Goal: Transaction & Acquisition: Download file/media

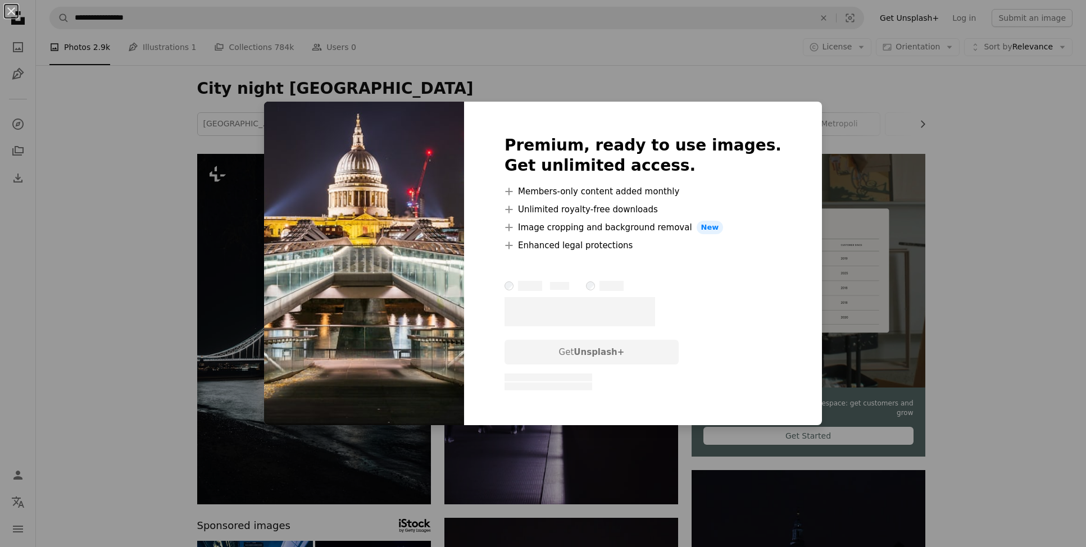
scroll to position [1611, 0]
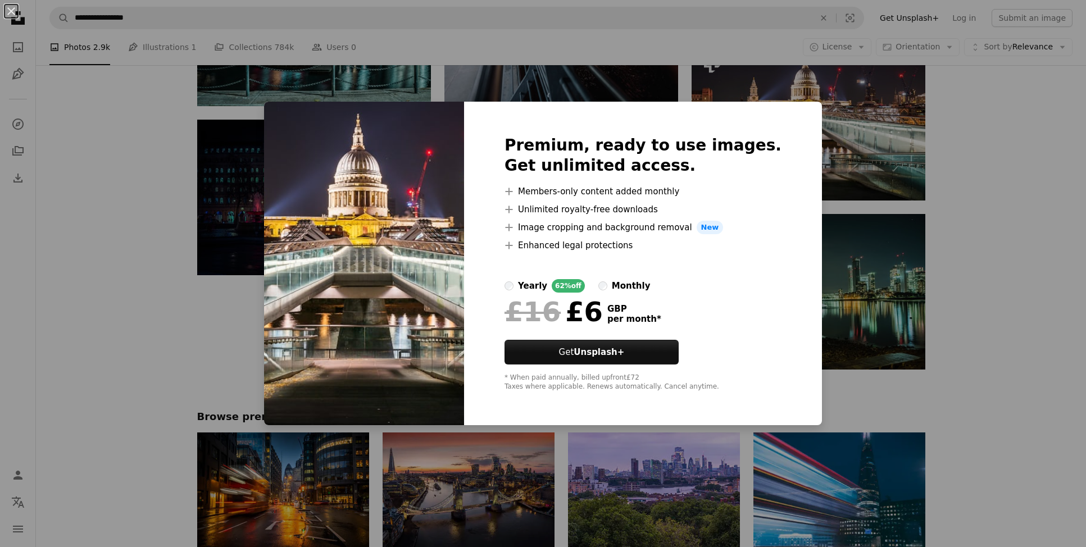
click at [947, 170] on div "An X shape Premium, ready to use images. Get unlimited access. A plus sign Memb…" at bounding box center [543, 273] width 1086 height 547
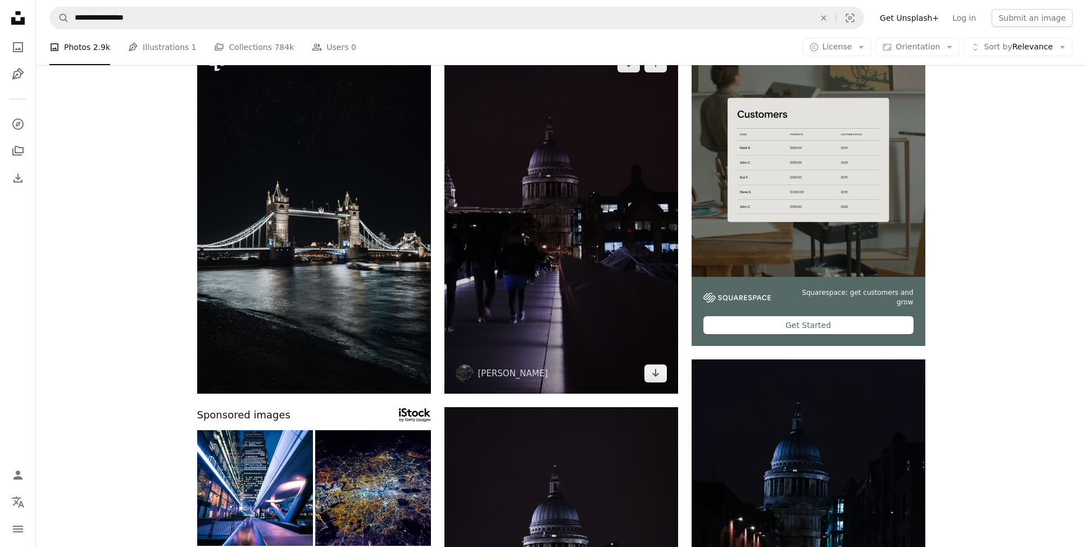
scroll to position [108, 0]
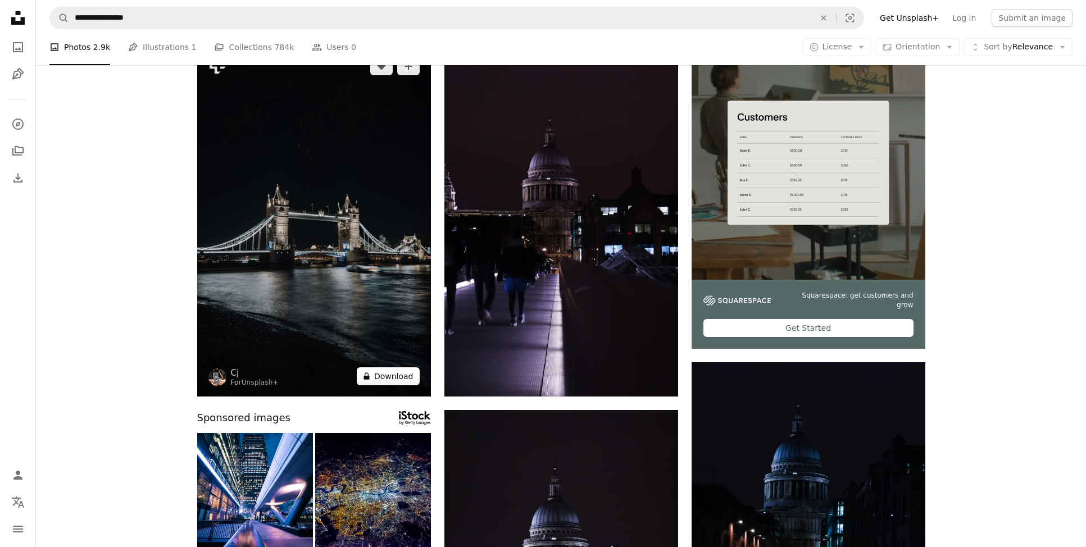
click at [393, 377] on button "A lock Download" at bounding box center [388, 376] width 63 height 18
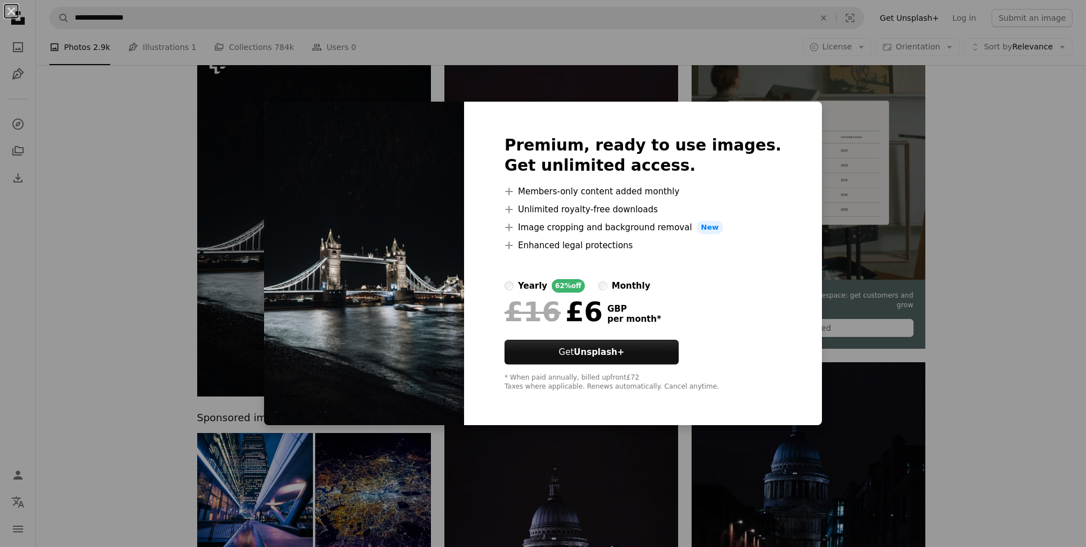
click at [954, 259] on div "An X shape Premium, ready to use images. Get unlimited access. A plus sign Memb…" at bounding box center [543, 273] width 1086 height 547
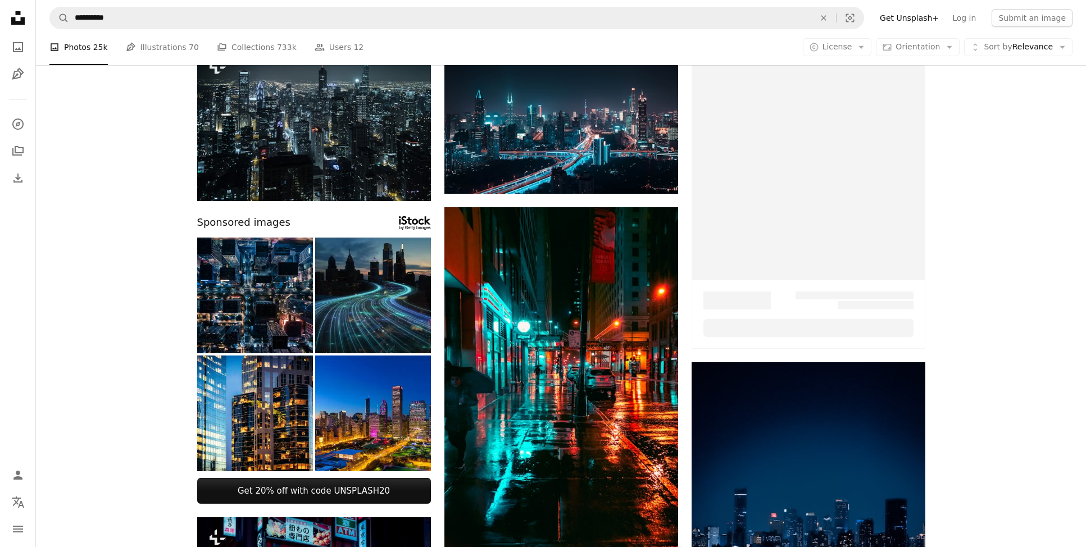
scroll to position [986, 0]
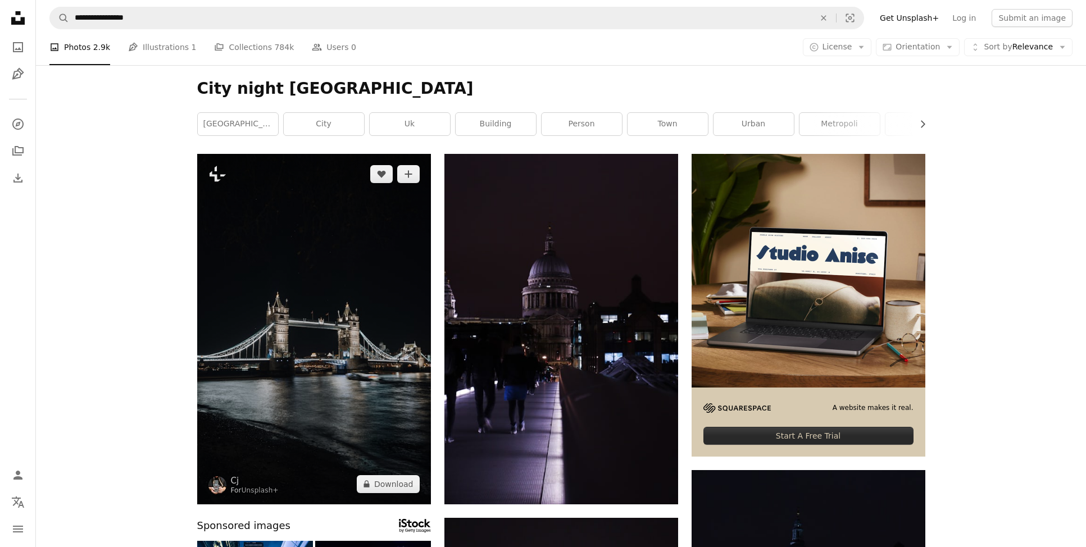
click at [282, 224] on img at bounding box center [314, 329] width 234 height 350
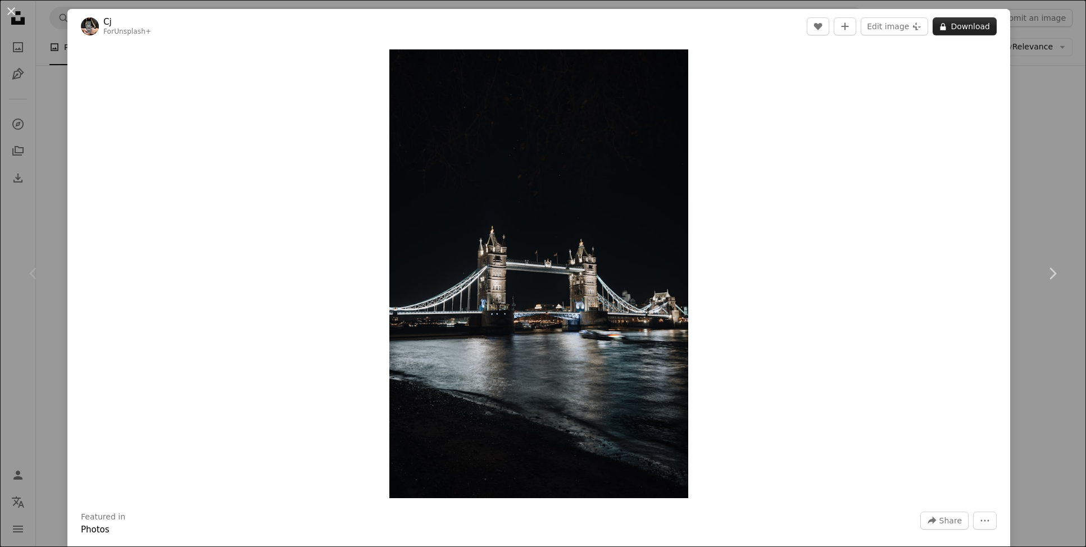
click at [990, 30] on button "A lock Download" at bounding box center [964, 26] width 64 height 18
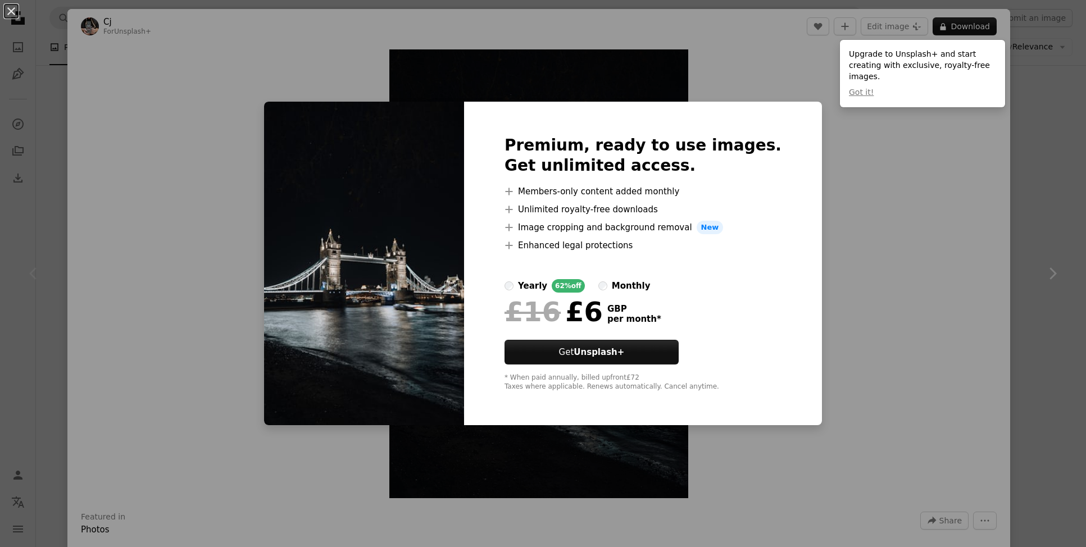
drag, startPoint x: 872, startPoint y: 277, endPoint x: 854, endPoint y: 269, distance: 19.3
click at [869, 276] on div "An X shape Premium, ready to use images. Get unlimited access. A plus sign Memb…" at bounding box center [543, 273] width 1086 height 547
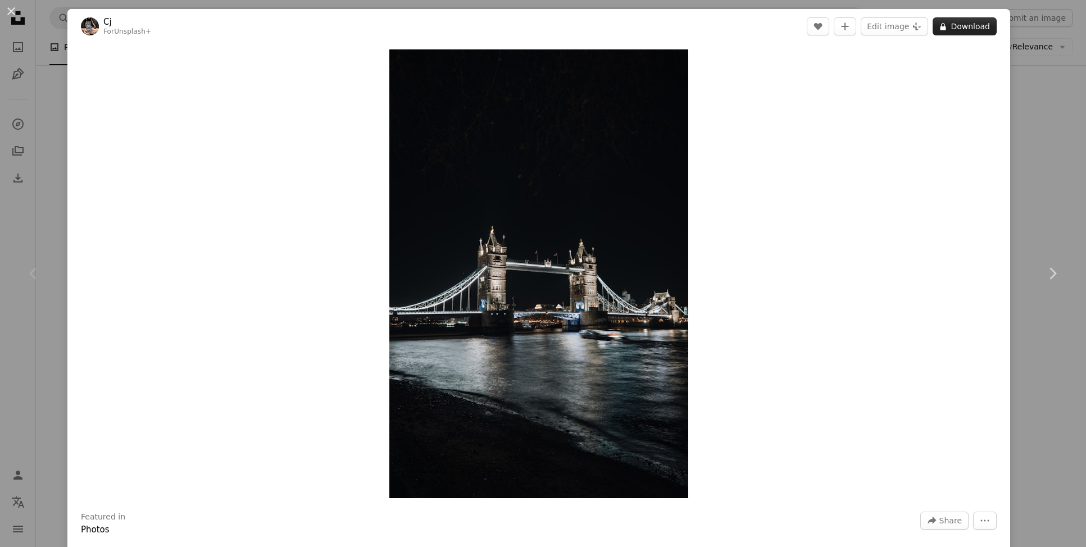
click at [947, 22] on icon "A lock" at bounding box center [943, 26] width 8 height 8
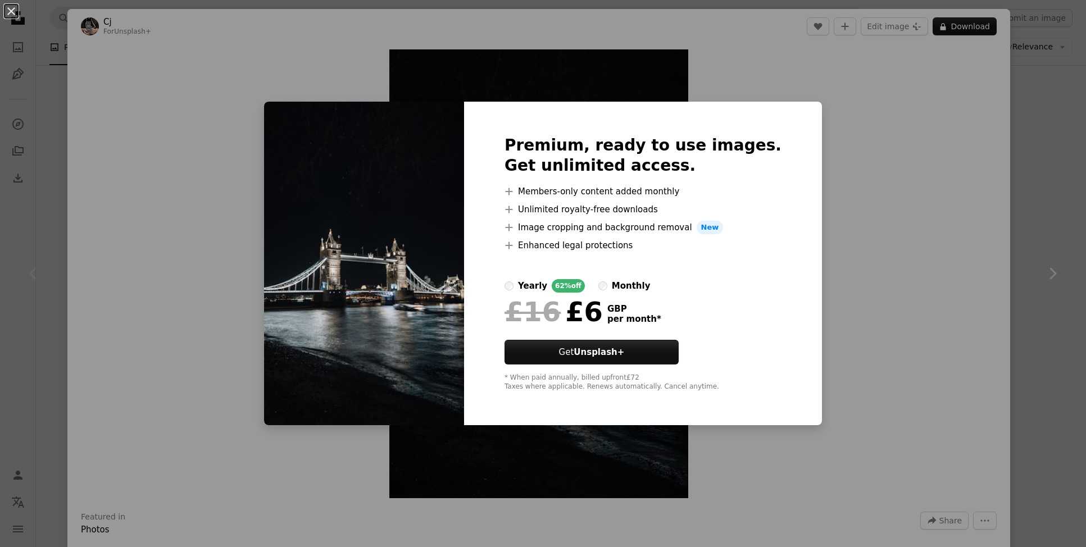
click at [1006, 257] on div "An X shape Premium, ready to use images. Get unlimited access. A plus sign Memb…" at bounding box center [543, 273] width 1086 height 547
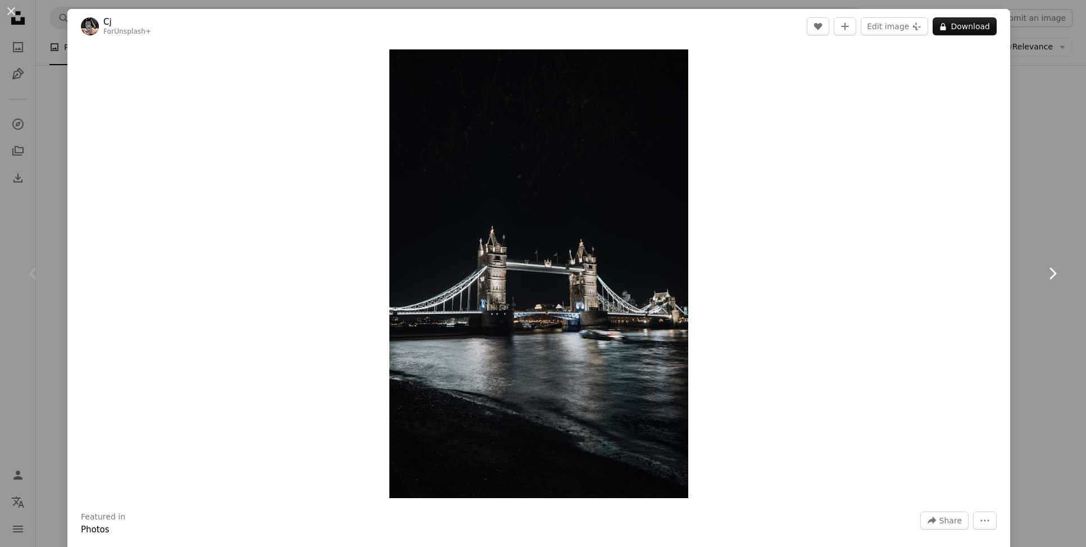
click at [1052, 273] on icon "Chevron right" at bounding box center [1052, 274] width 18 height 18
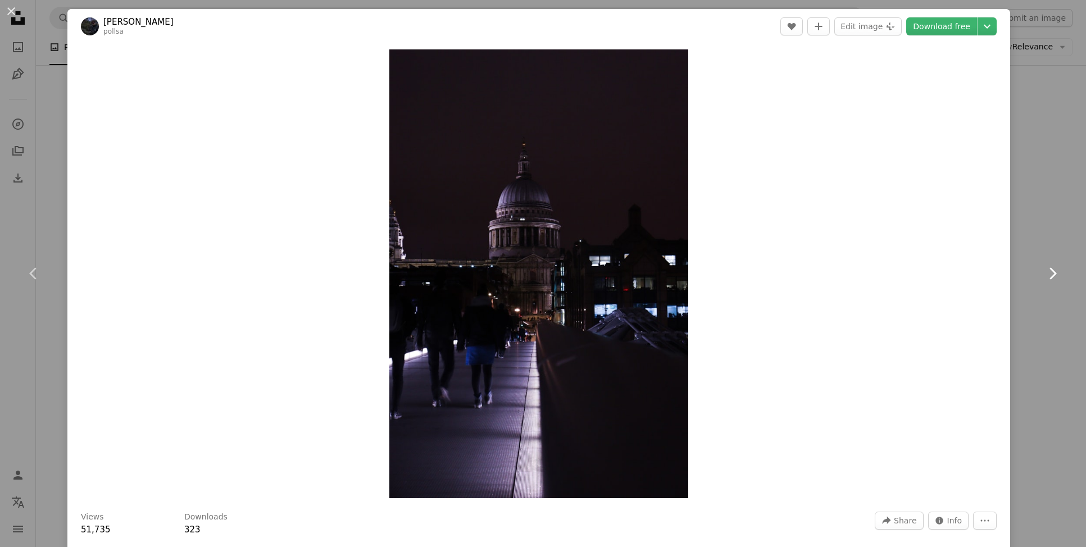
click at [1052, 273] on icon "Chevron right" at bounding box center [1052, 274] width 18 height 18
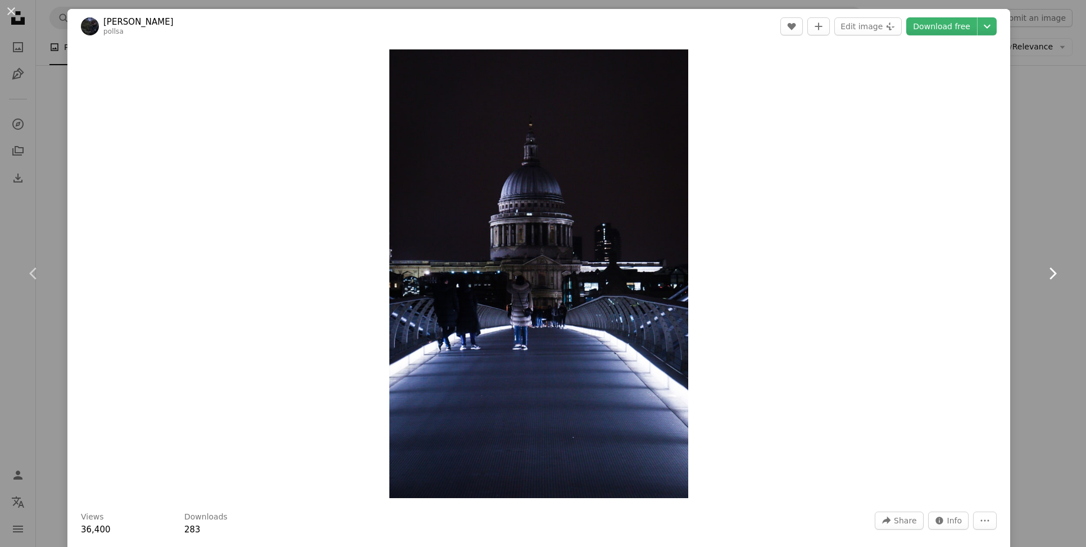
click at [1052, 273] on icon "Chevron right" at bounding box center [1052, 274] width 18 height 18
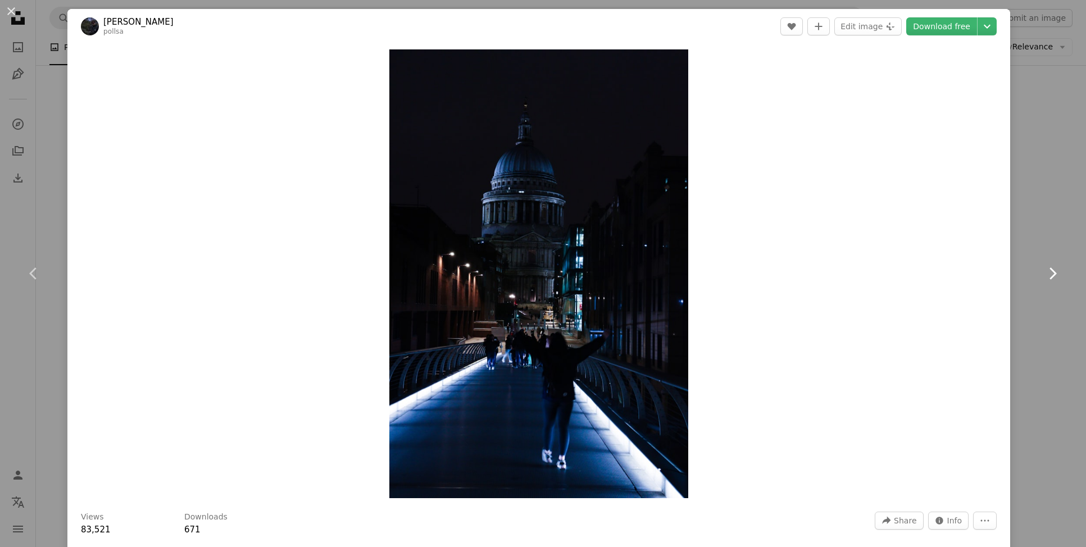
click at [1052, 273] on icon "Chevron right" at bounding box center [1052, 274] width 18 height 18
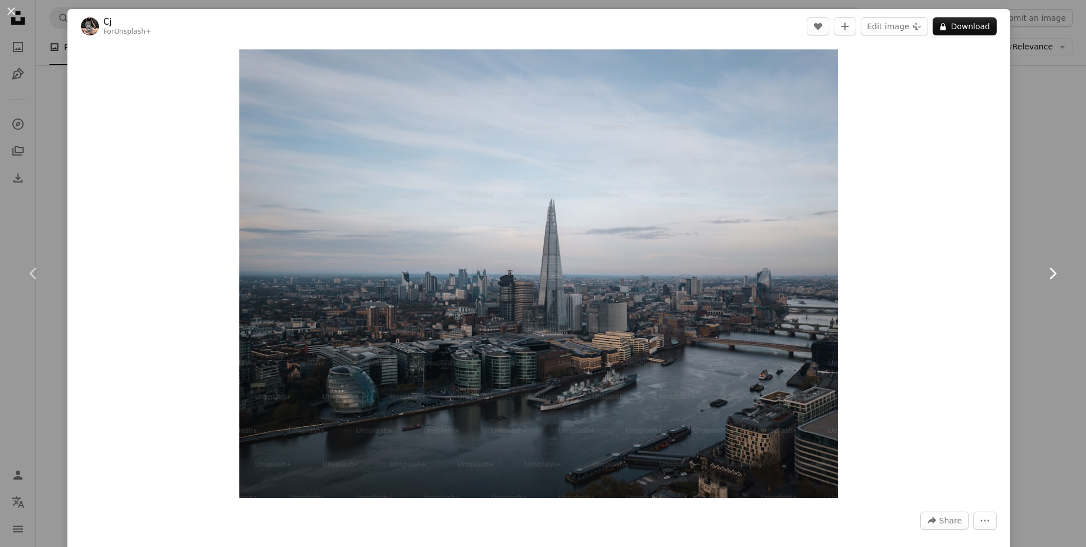
click at [1051, 274] on icon "Chevron right" at bounding box center [1052, 274] width 18 height 18
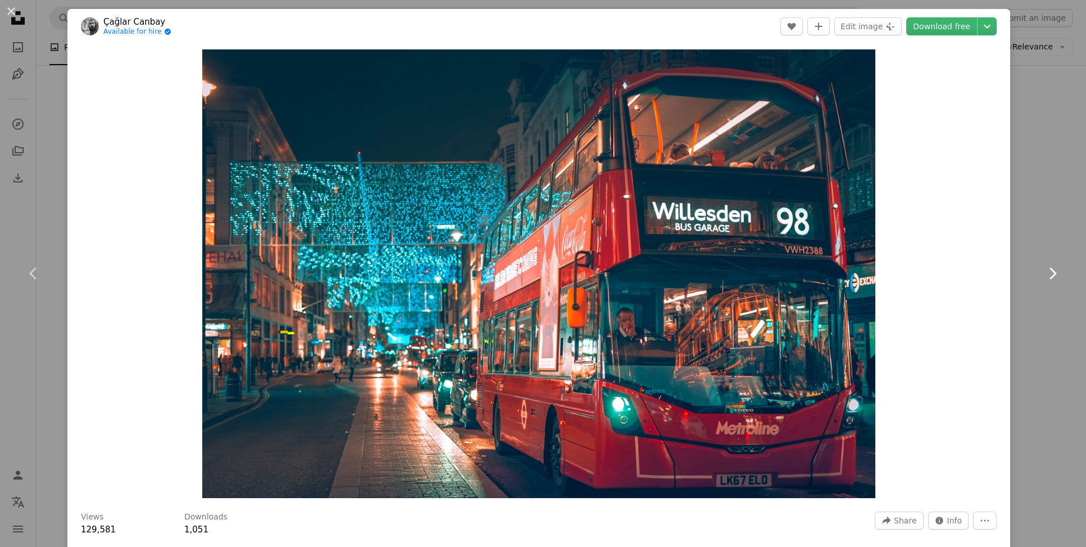
click at [1048, 272] on icon "Chevron right" at bounding box center [1052, 274] width 18 height 18
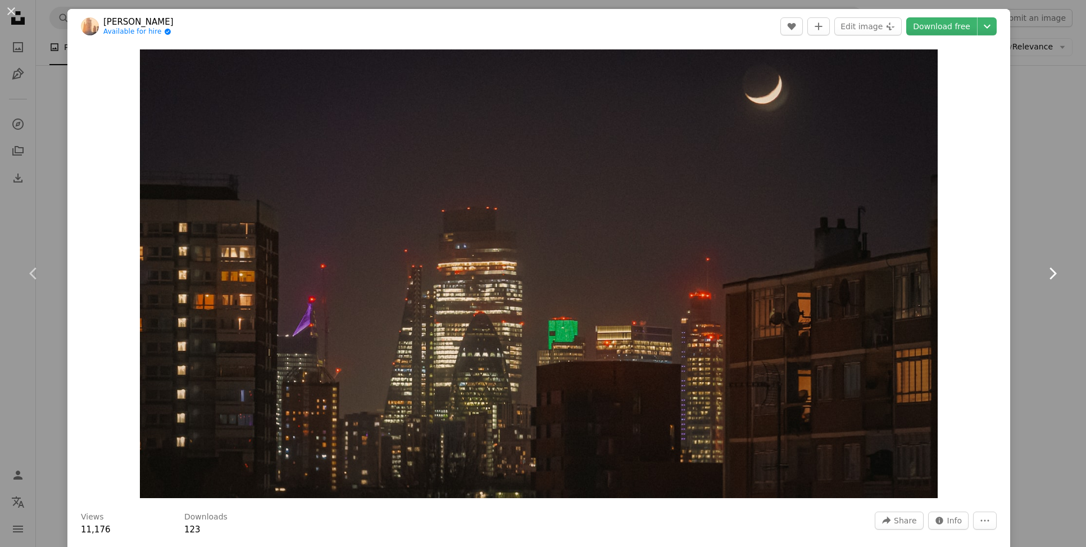
click at [1048, 272] on icon "Chevron right" at bounding box center [1052, 274] width 18 height 18
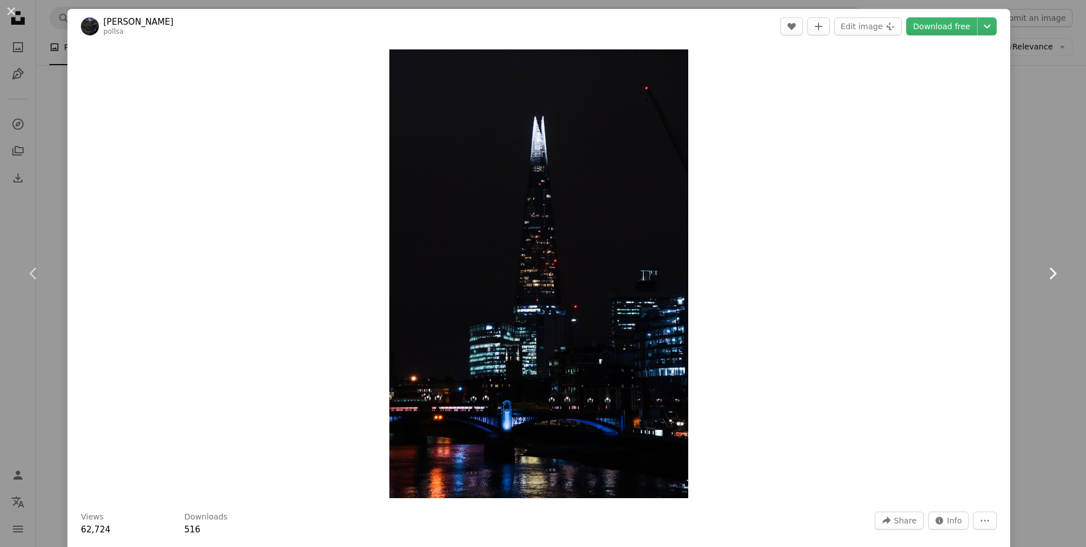
click at [1049, 274] on icon "Chevron right" at bounding box center [1052, 274] width 18 height 18
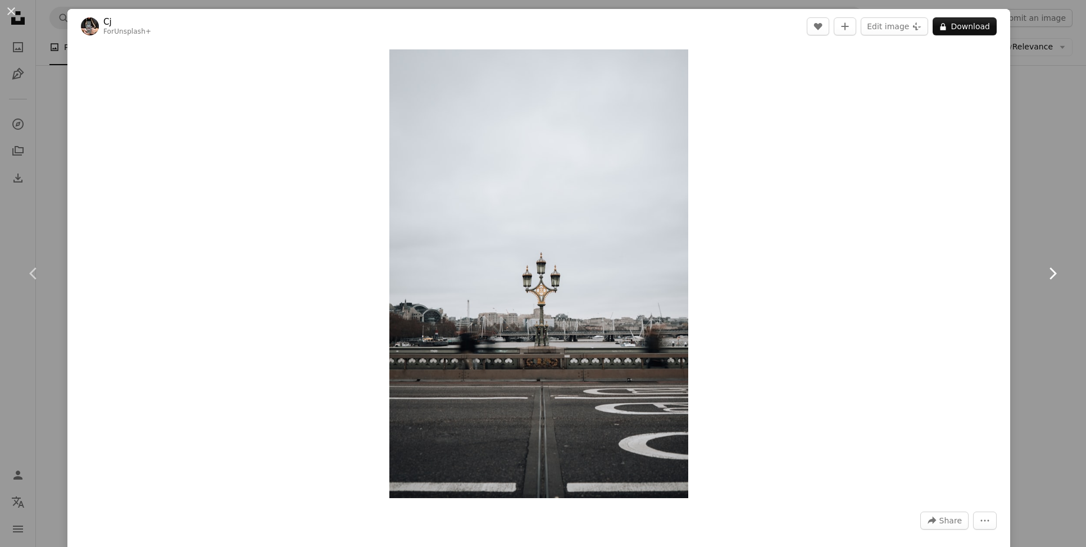
click at [1050, 273] on icon "Chevron right" at bounding box center [1052, 274] width 18 height 18
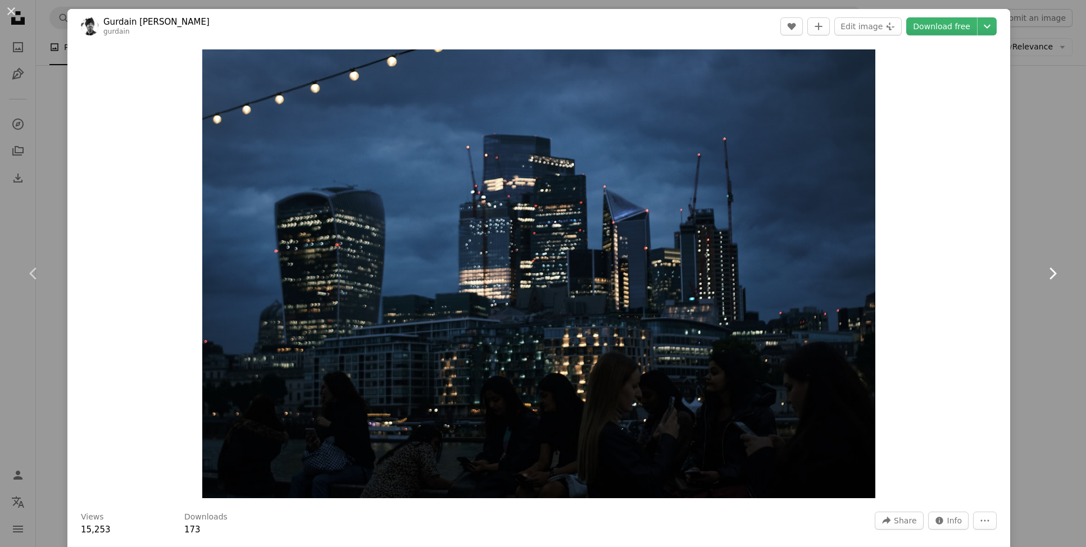
click at [1054, 270] on icon "Chevron right" at bounding box center [1052, 274] width 18 height 18
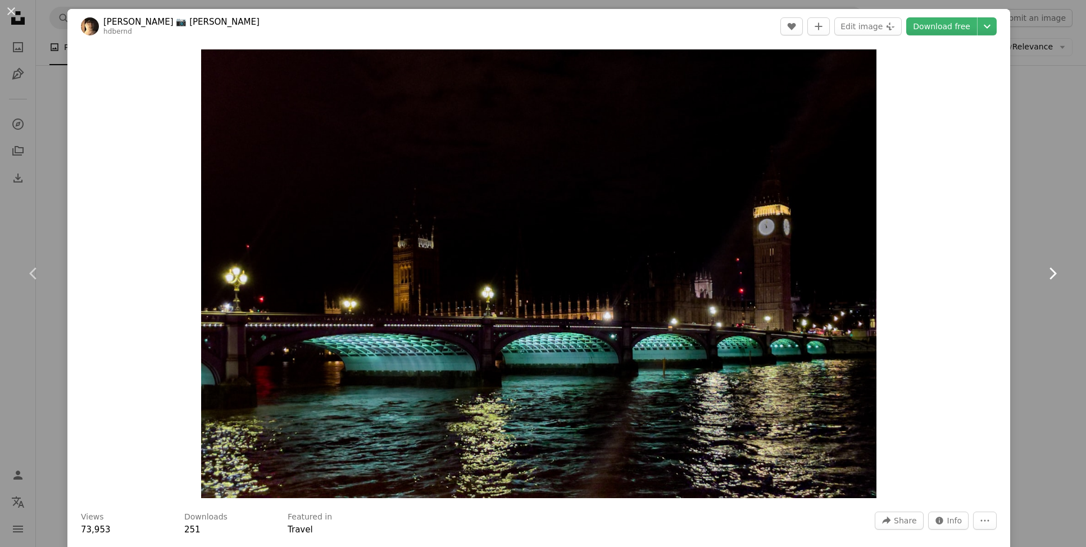
click at [1053, 272] on icon "Chevron right" at bounding box center [1052, 274] width 18 height 18
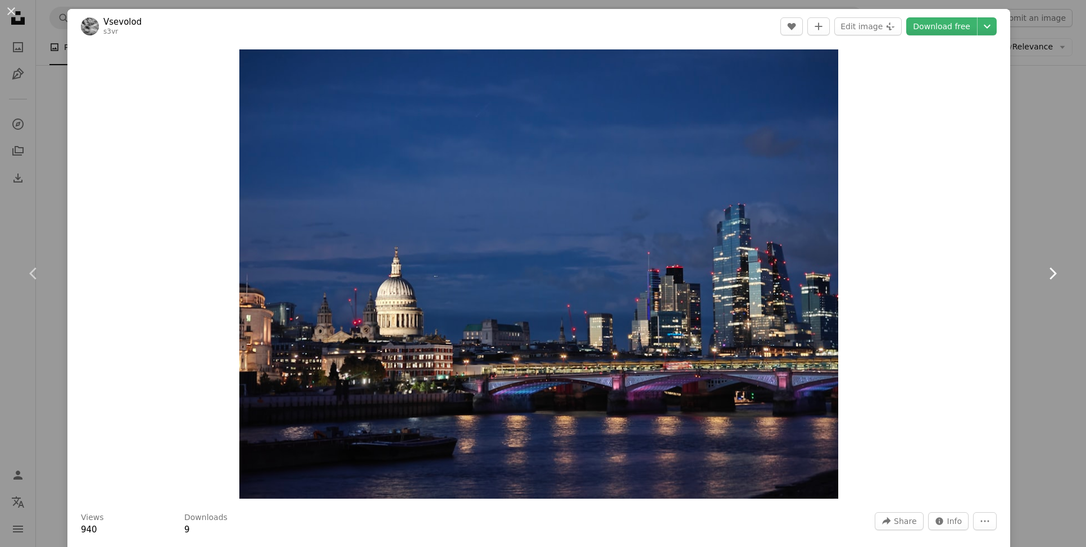
click at [1053, 276] on icon at bounding box center [1052, 273] width 7 height 12
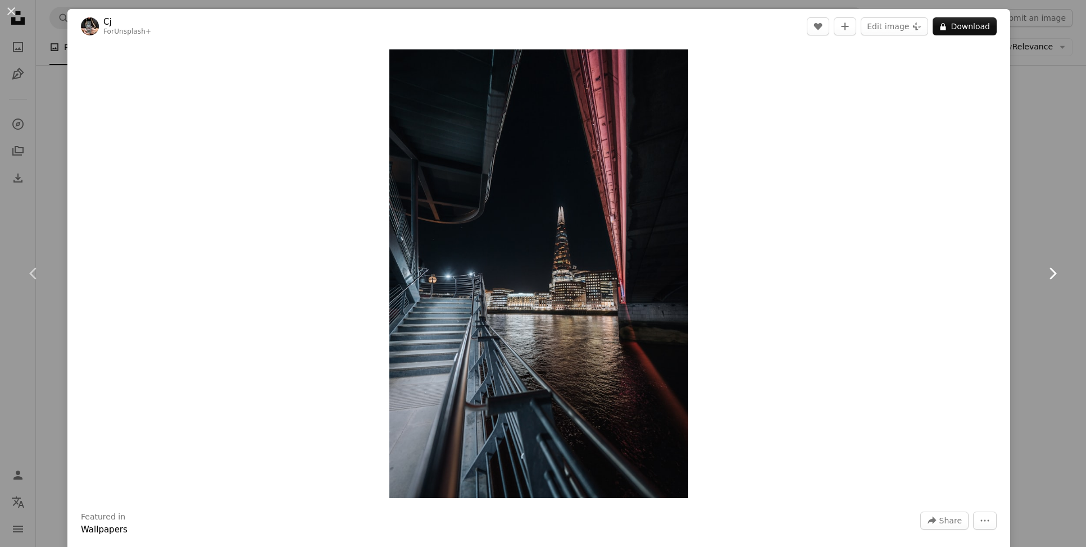
click at [1053, 276] on icon at bounding box center [1052, 273] width 7 height 12
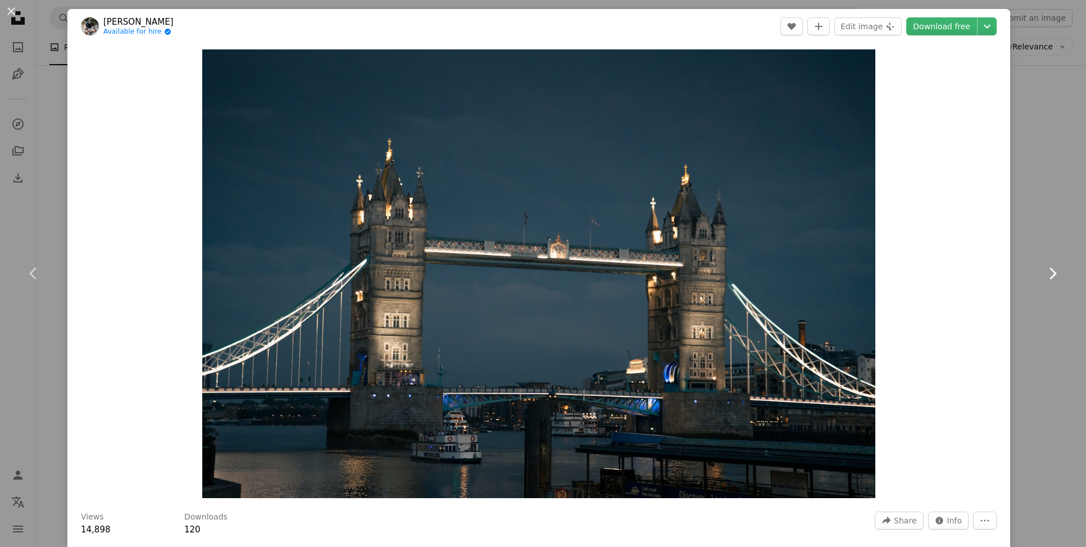
click at [1053, 268] on icon "Chevron right" at bounding box center [1052, 274] width 18 height 18
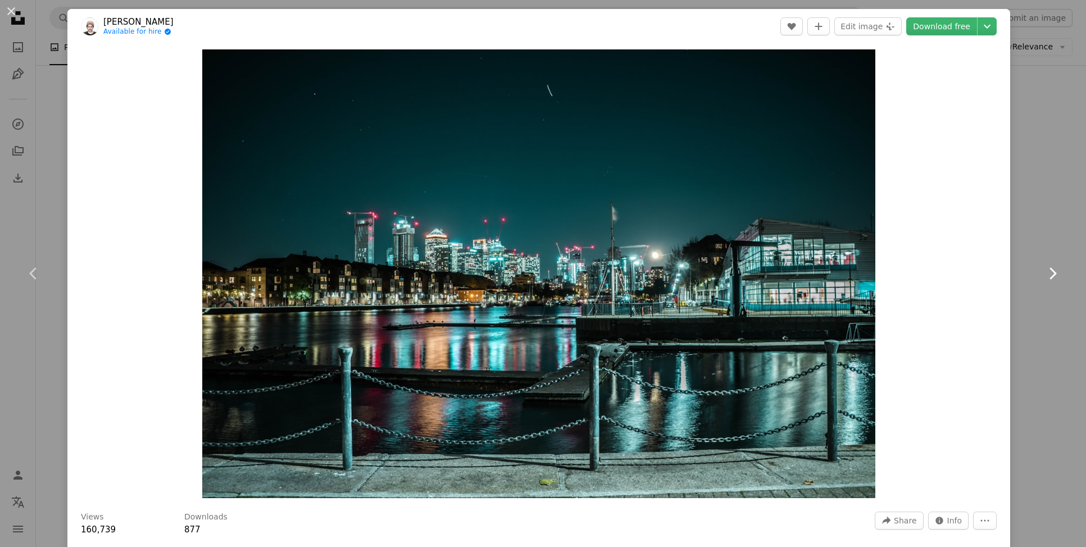
click at [1053, 268] on icon "Chevron right" at bounding box center [1052, 274] width 18 height 18
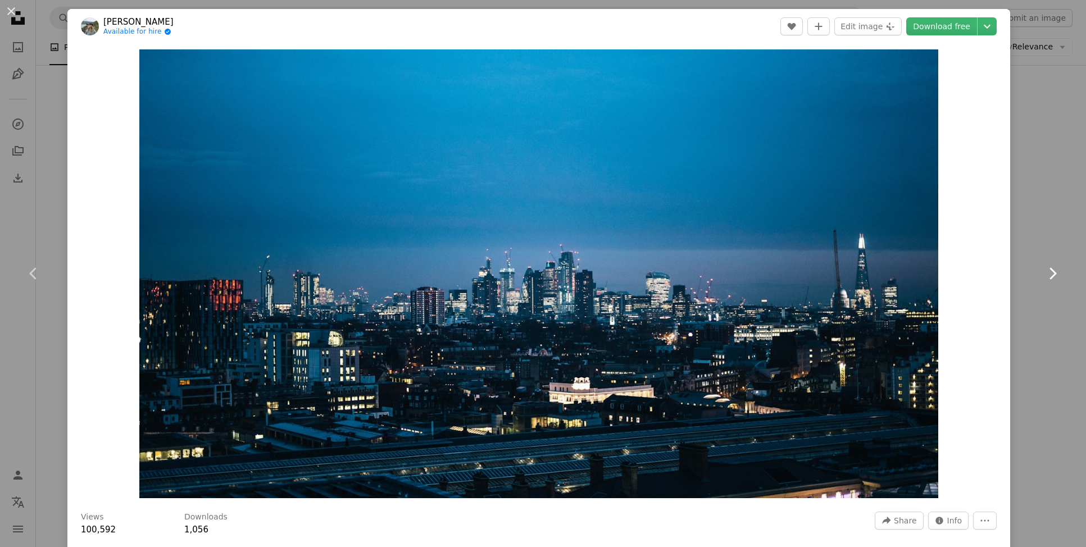
click at [1058, 271] on icon "Chevron right" at bounding box center [1052, 274] width 18 height 18
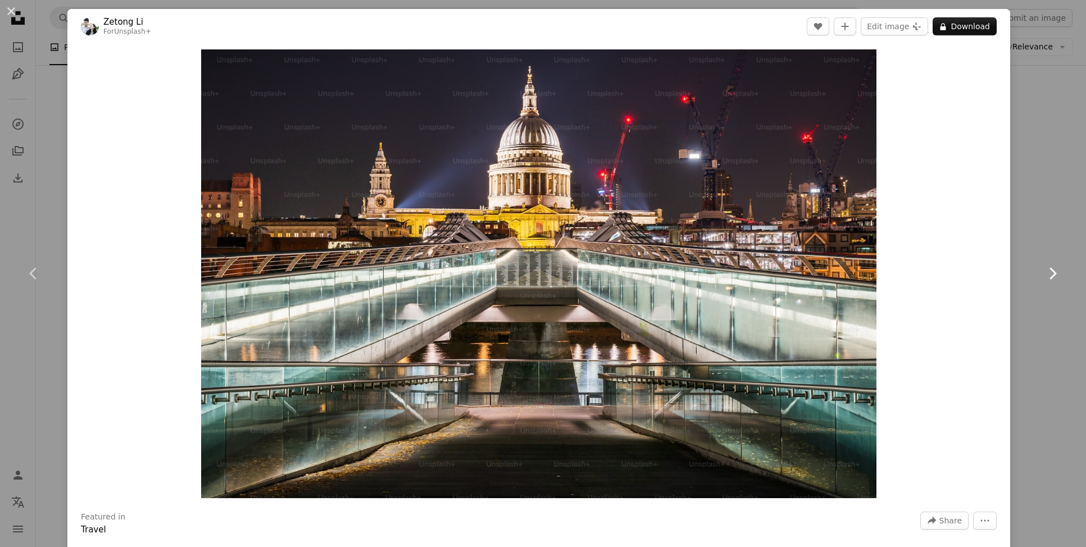
click at [1058, 271] on icon "Chevron right" at bounding box center [1052, 274] width 18 height 18
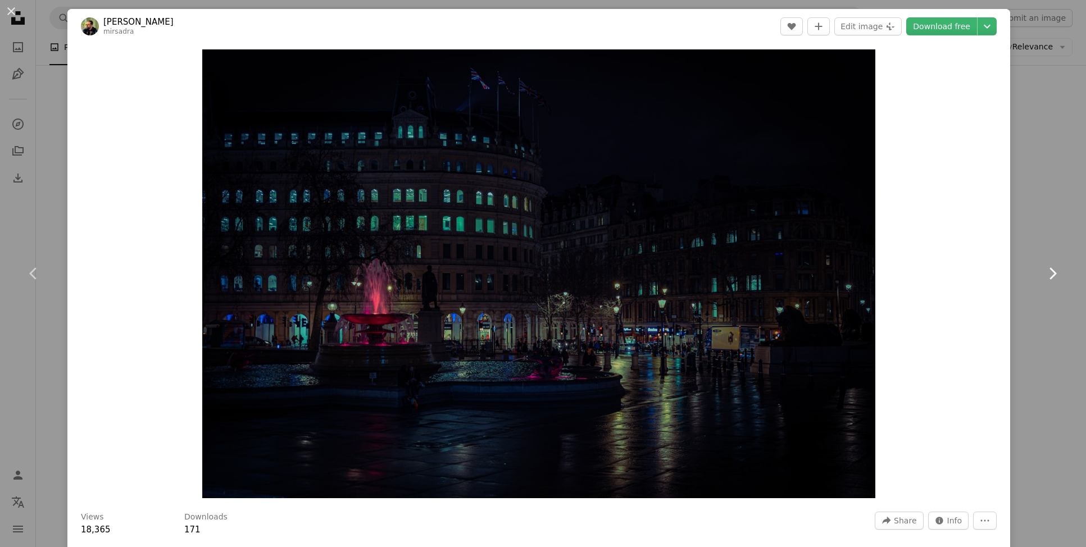
click at [1052, 271] on icon at bounding box center [1052, 273] width 7 height 12
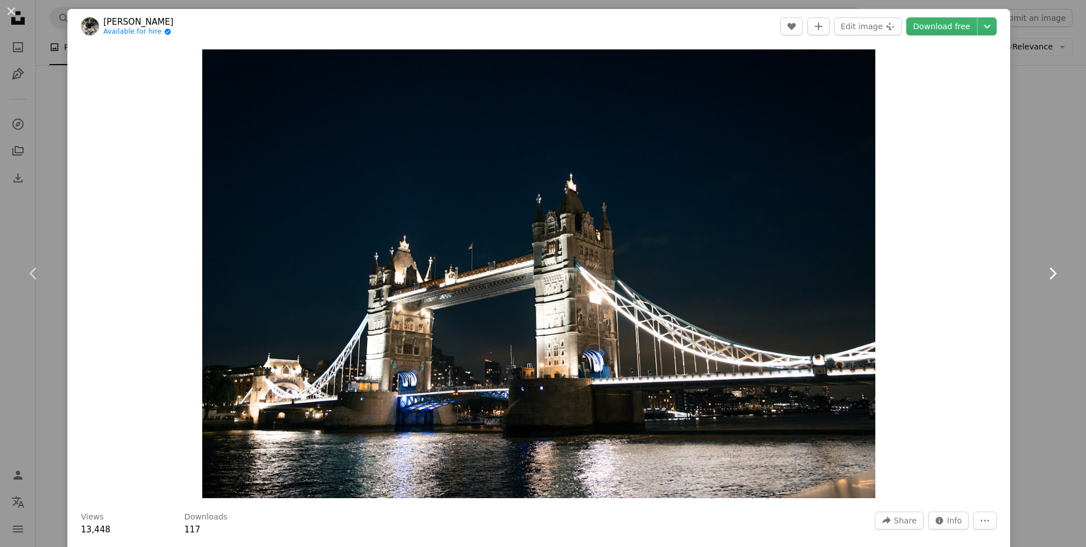
click at [1054, 275] on icon at bounding box center [1052, 273] width 7 height 12
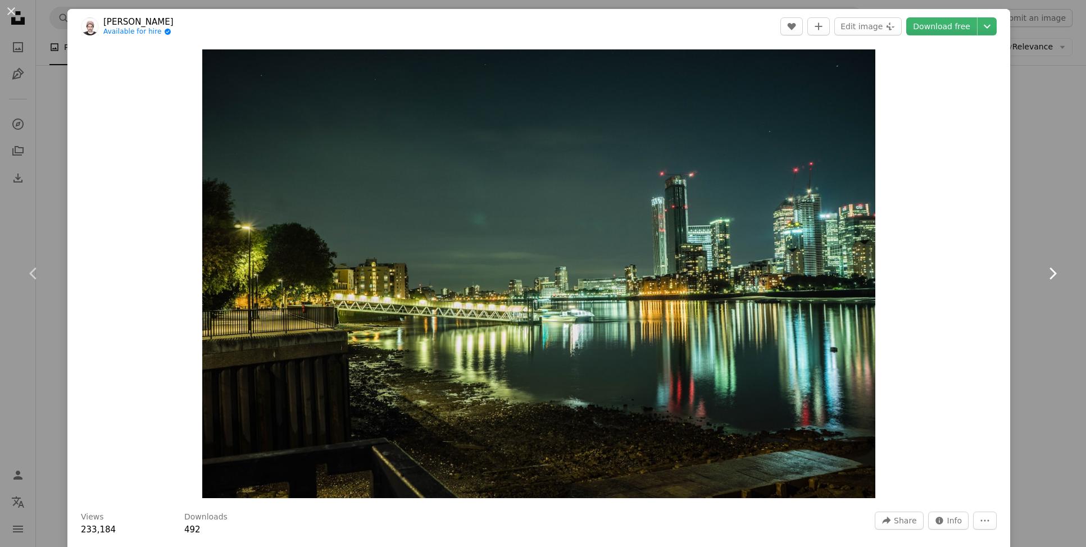
click at [1050, 274] on icon "Chevron right" at bounding box center [1052, 274] width 18 height 18
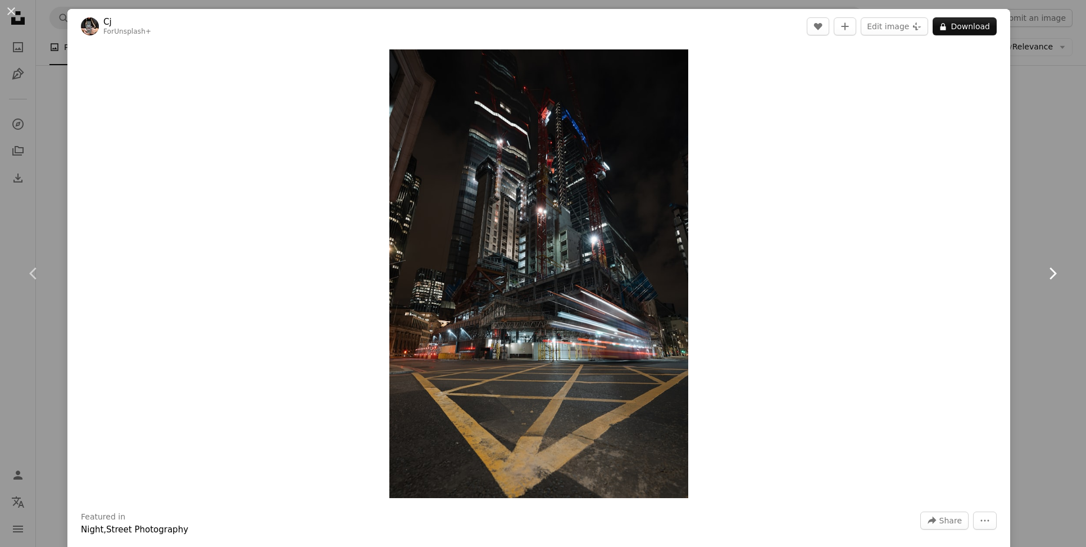
click at [1050, 273] on icon "Chevron right" at bounding box center [1052, 274] width 18 height 18
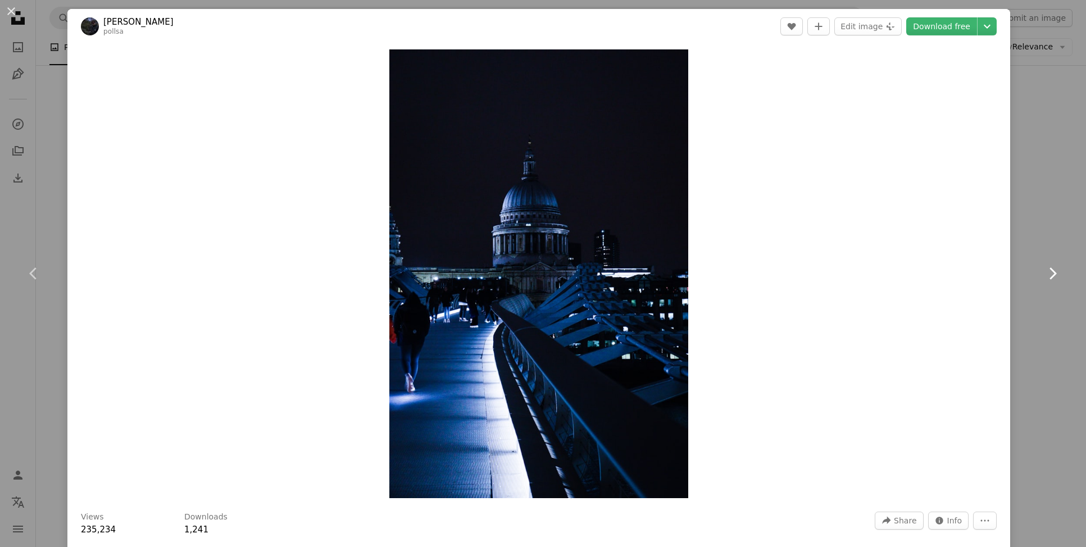
click at [1050, 273] on icon "Chevron right" at bounding box center [1052, 274] width 18 height 18
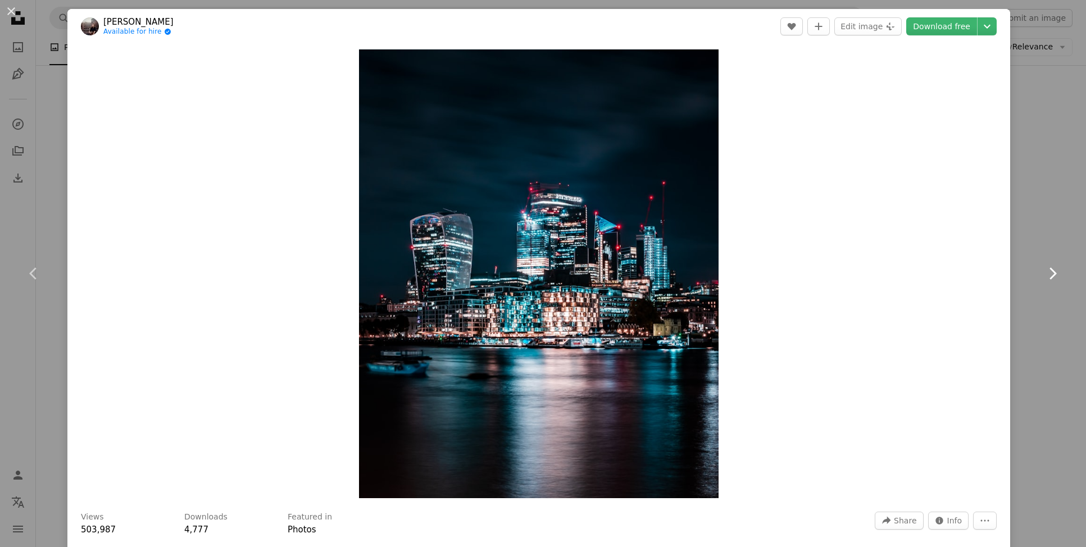
click at [1050, 272] on icon "Chevron right" at bounding box center [1052, 274] width 18 height 18
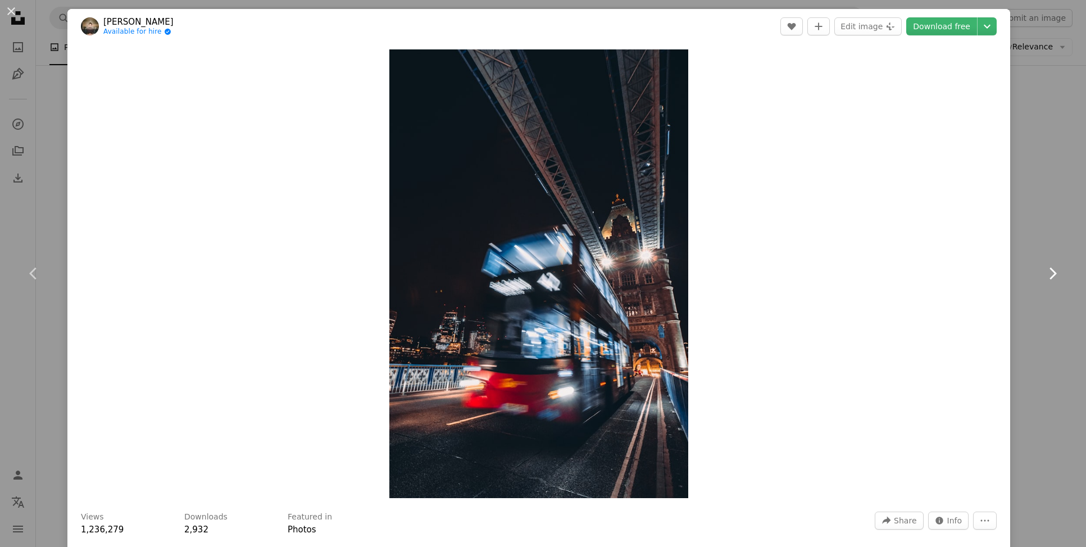
click at [1050, 272] on icon "Chevron right" at bounding box center [1052, 274] width 18 height 18
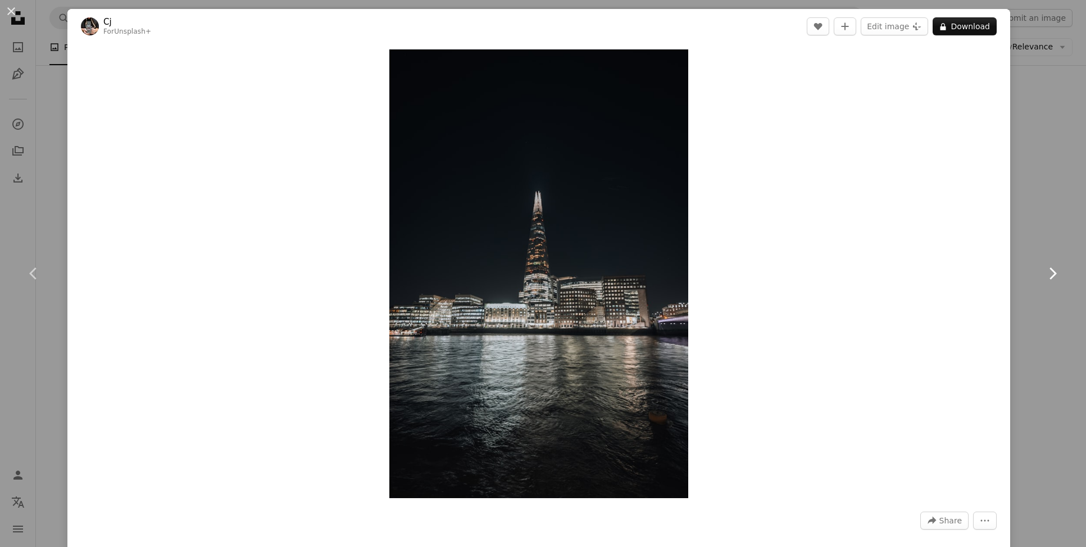
click at [1050, 272] on icon "Chevron right" at bounding box center [1052, 274] width 18 height 18
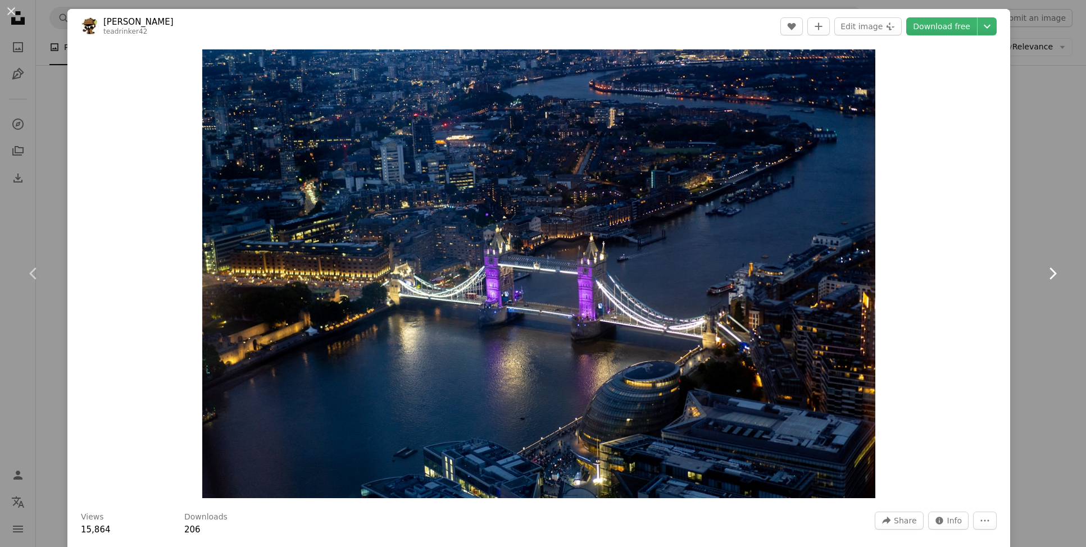
click at [1050, 272] on icon "Chevron right" at bounding box center [1052, 274] width 18 height 18
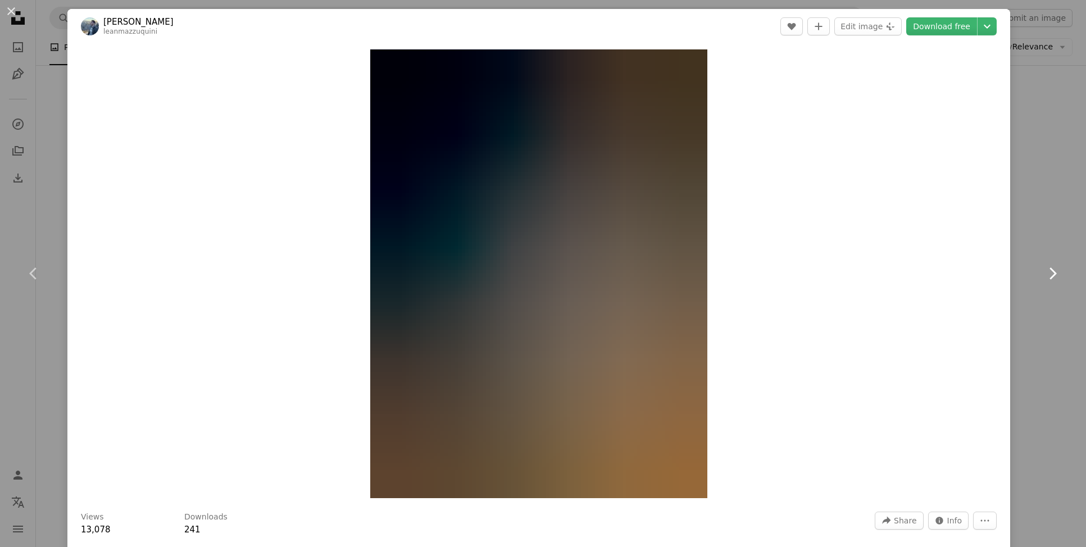
click at [1050, 272] on icon "Chevron right" at bounding box center [1052, 274] width 18 height 18
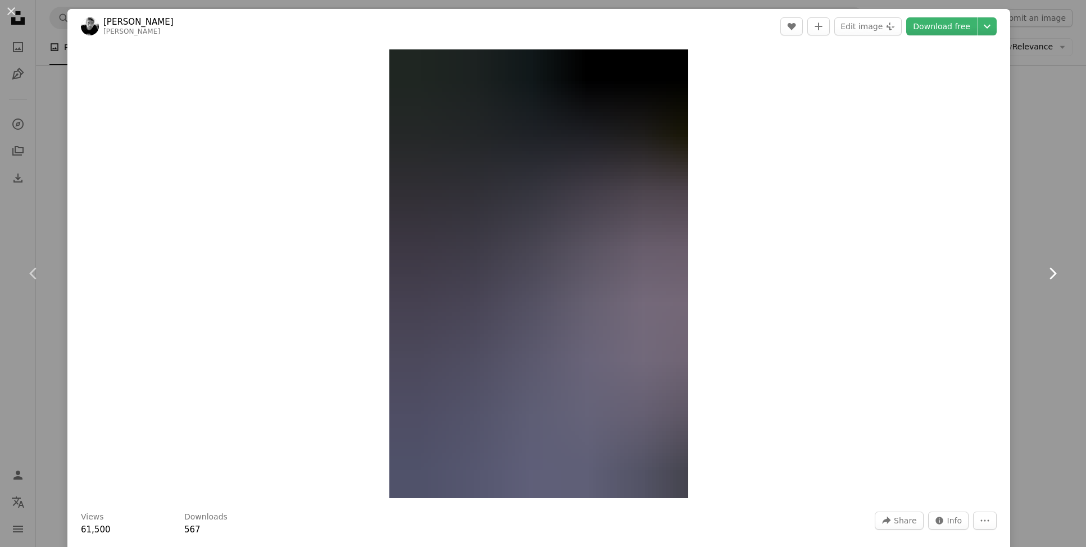
click at [1050, 272] on icon "Chevron right" at bounding box center [1052, 274] width 18 height 18
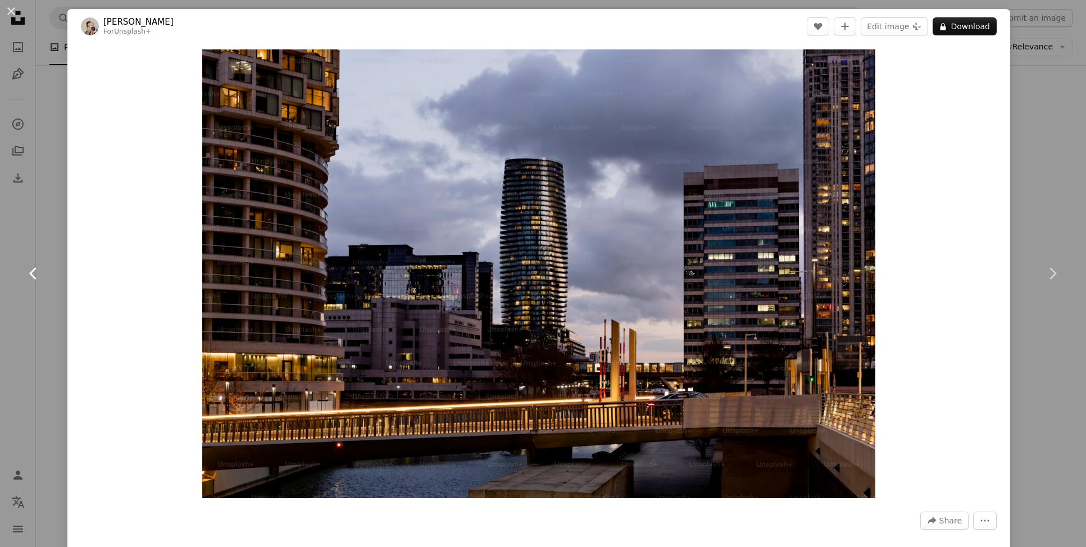
click at [31, 271] on icon "Chevron left" at bounding box center [34, 274] width 18 height 18
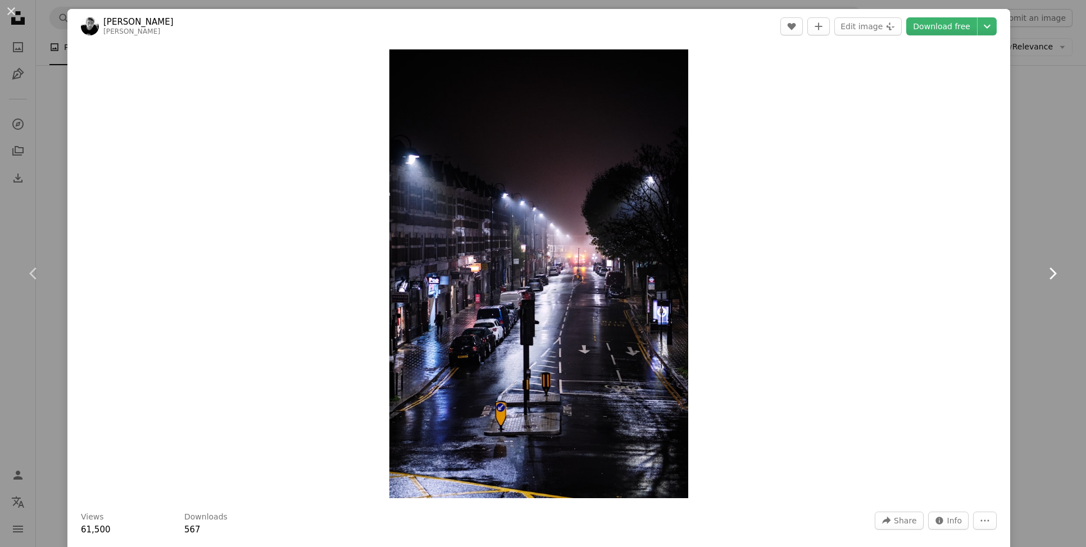
click at [1055, 271] on icon "Chevron right" at bounding box center [1052, 274] width 18 height 18
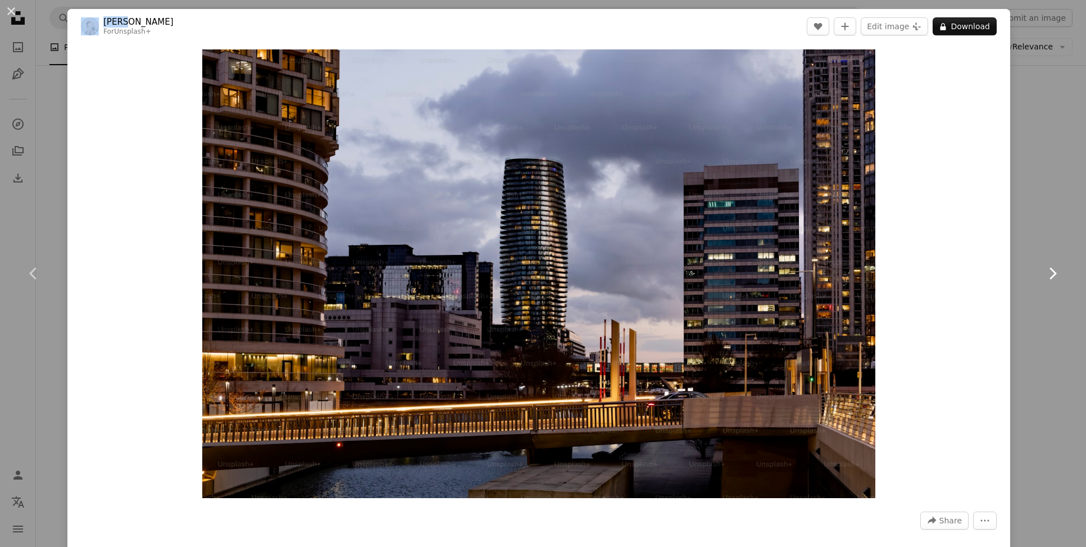
click at [1055, 271] on icon "Chevron right" at bounding box center [1052, 274] width 18 height 18
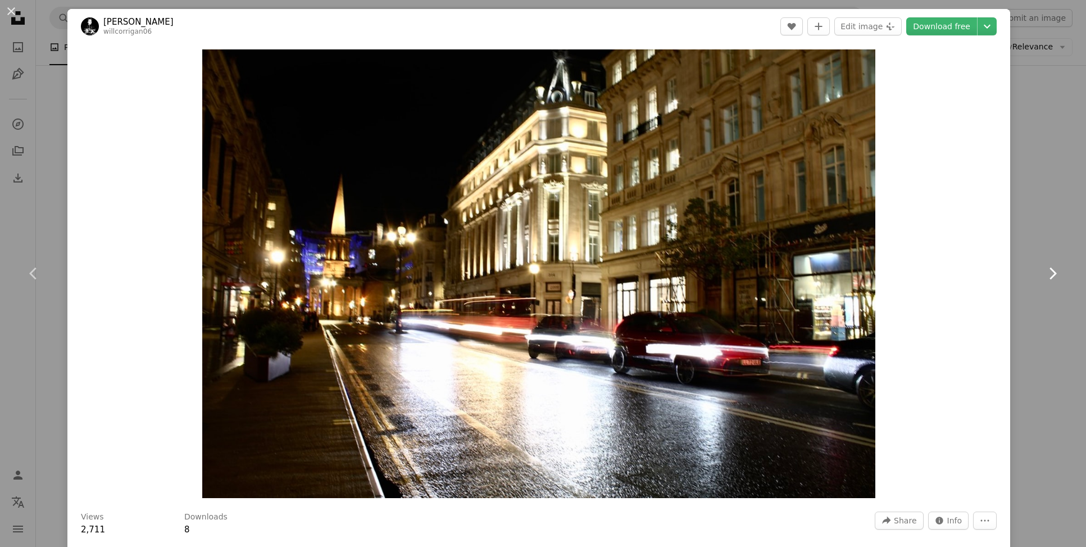
click at [1055, 270] on icon "Chevron right" at bounding box center [1052, 274] width 18 height 18
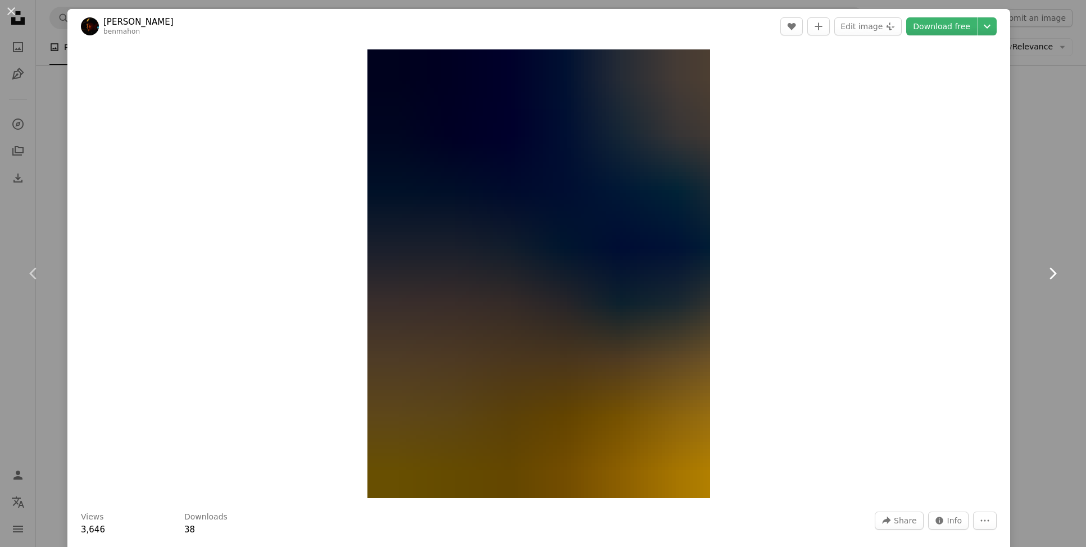
click at [1055, 270] on icon "Chevron right" at bounding box center [1052, 274] width 18 height 18
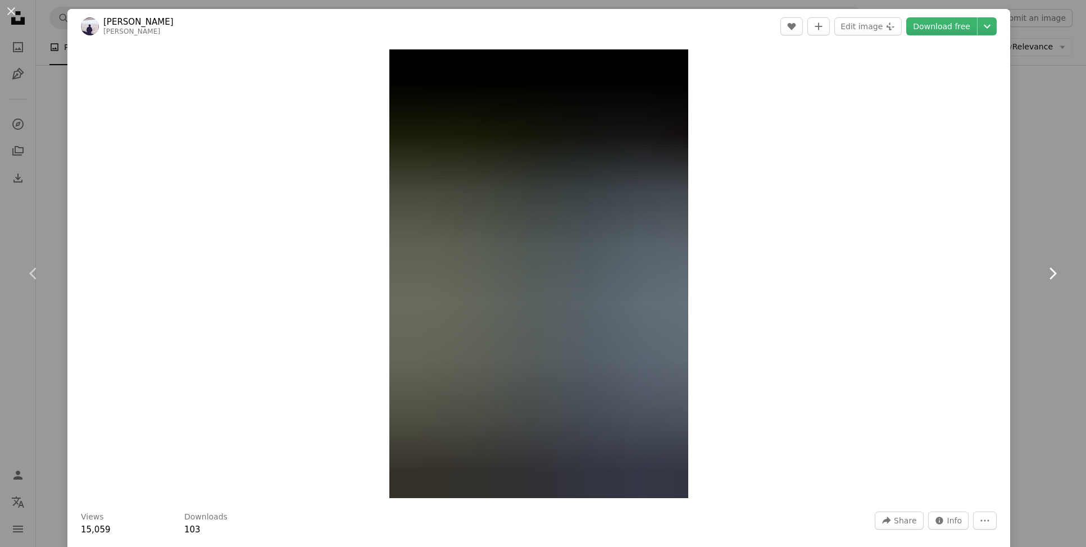
click at [1055, 270] on icon "Chevron right" at bounding box center [1052, 274] width 18 height 18
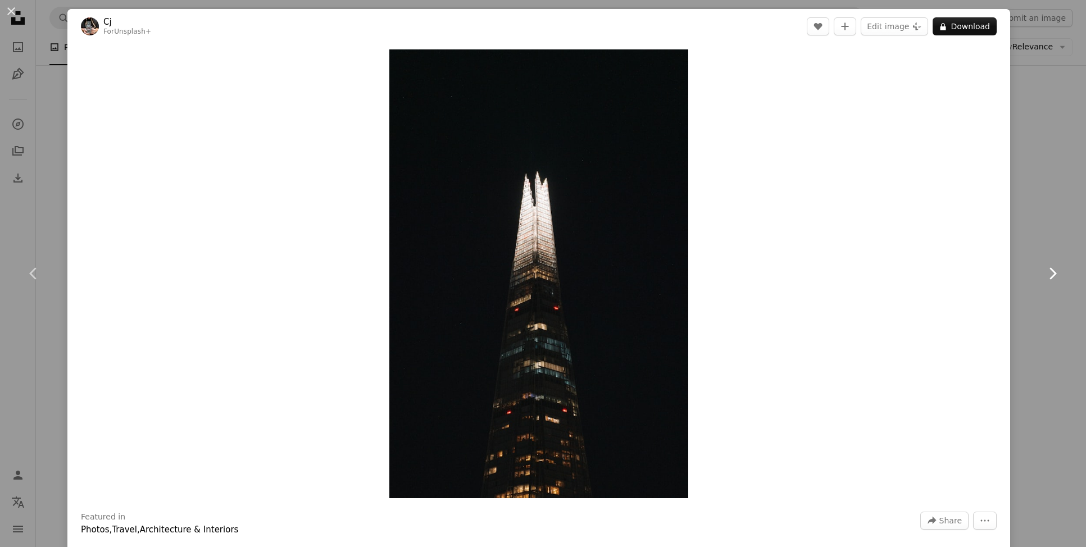
click at [1055, 270] on icon "Chevron right" at bounding box center [1052, 274] width 18 height 18
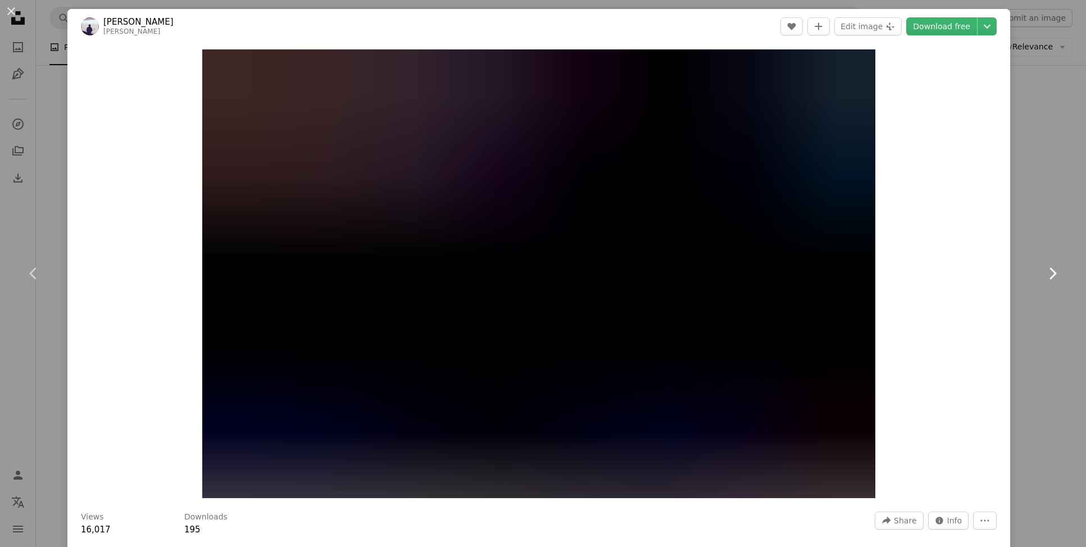
click at [1055, 270] on icon "Chevron right" at bounding box center [1052, 274] width 18 height 18
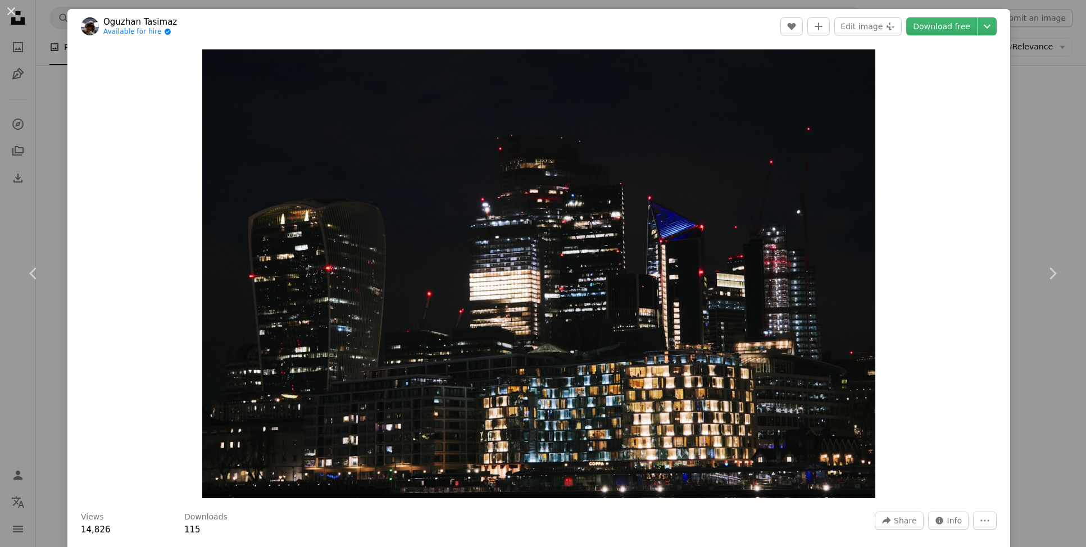
click at [1040, 92] on div "An X shape Chevron left Chevron right Oguzhan Tasimaz Available for hire A chec…" at bounding box center [543, 273] width 1086 height 547
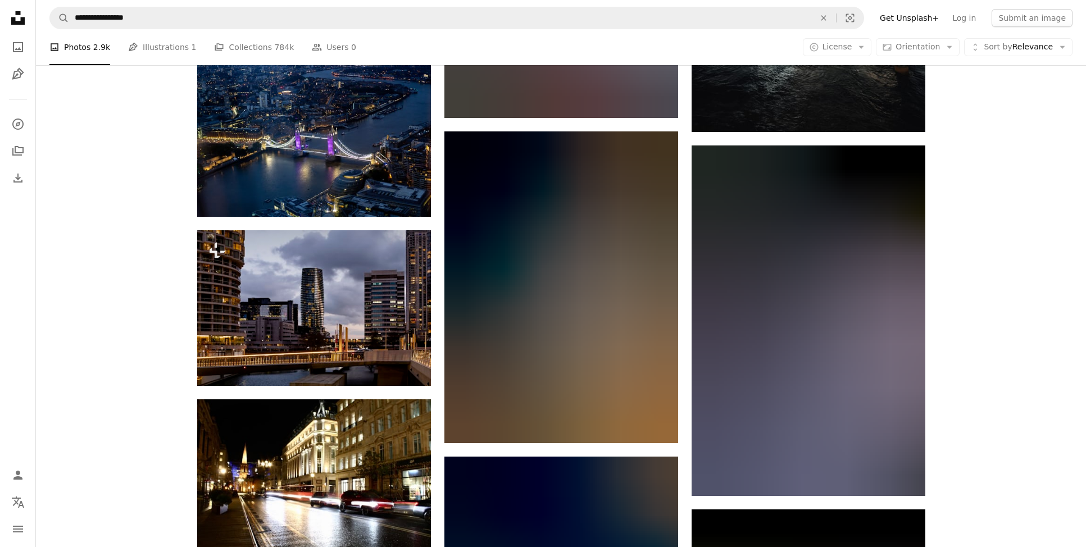
scroll to position [2530, 0]
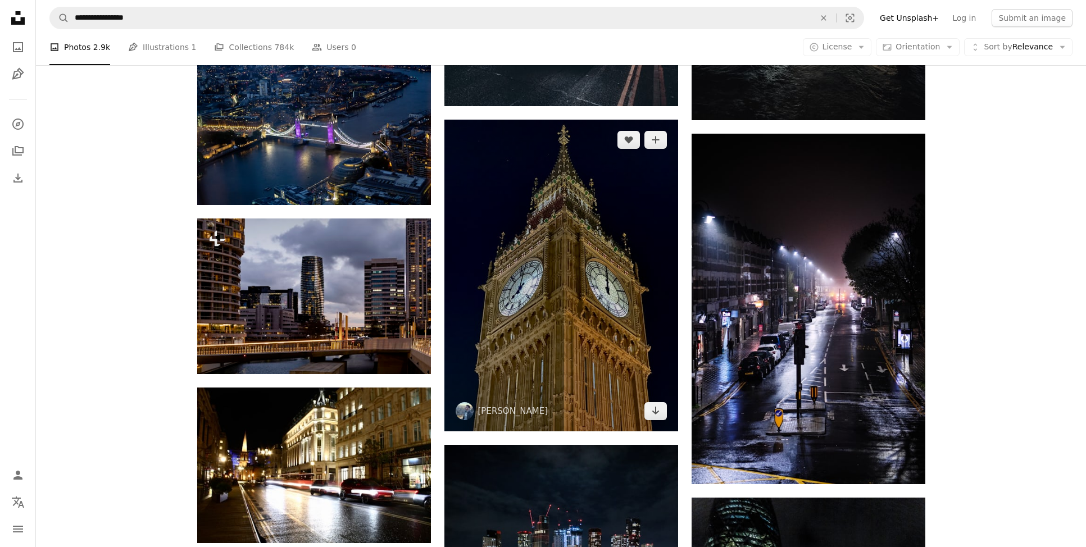
click at [528, 147] on img at bounding box center [561, 276] width 234 height 312
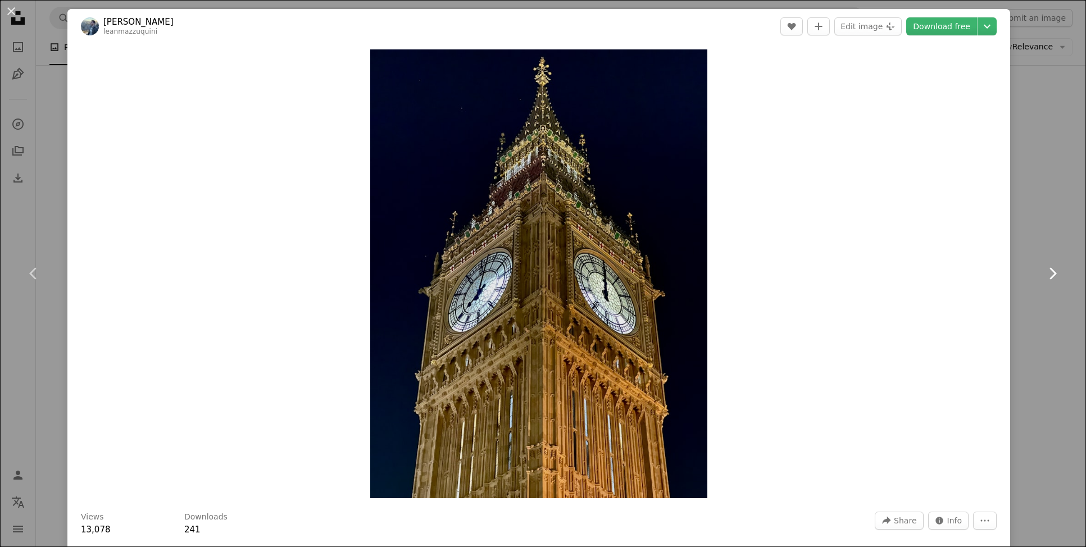
click at [1053, 274] on icon "Chevron right" at bounding box center [1052, 274] width 18 height 18
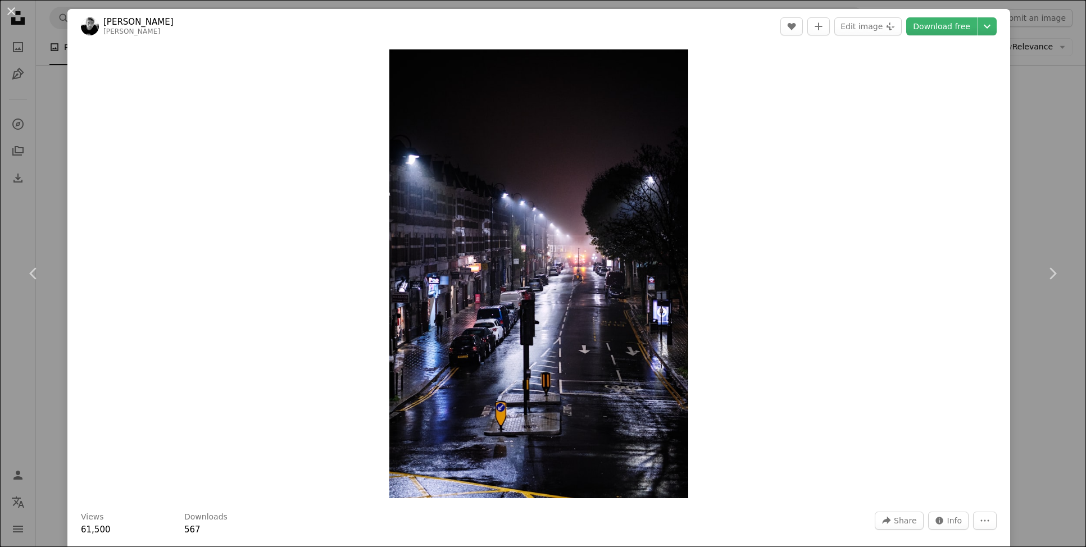
click at [1028, 131] on div "An X shape Chevron left Chevron right [PERSON_NAME] juliansimpson A heart A plu…" at bounding box center [543, 273] width 1086 height 547
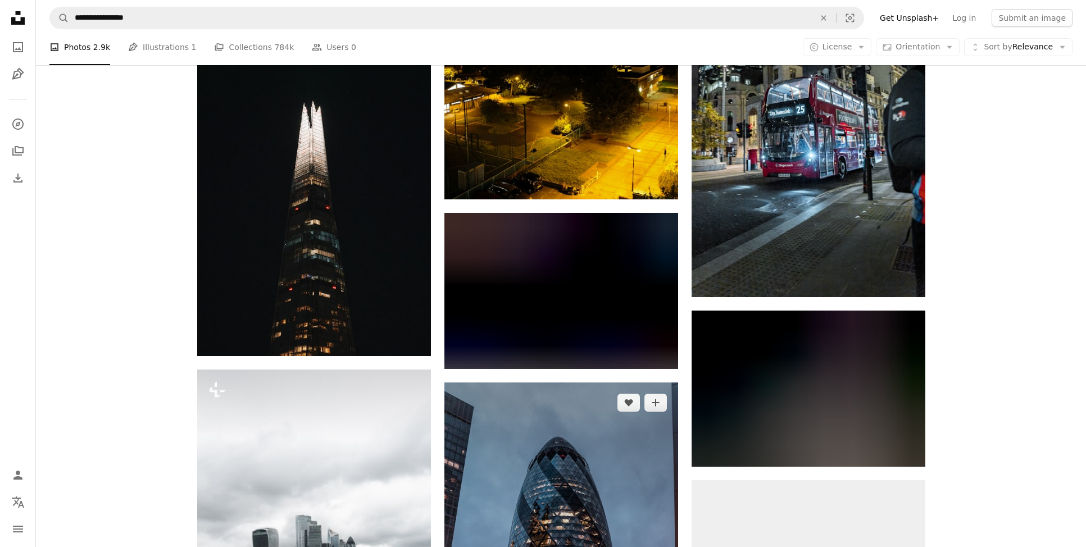
scroll to position [2994, 0]
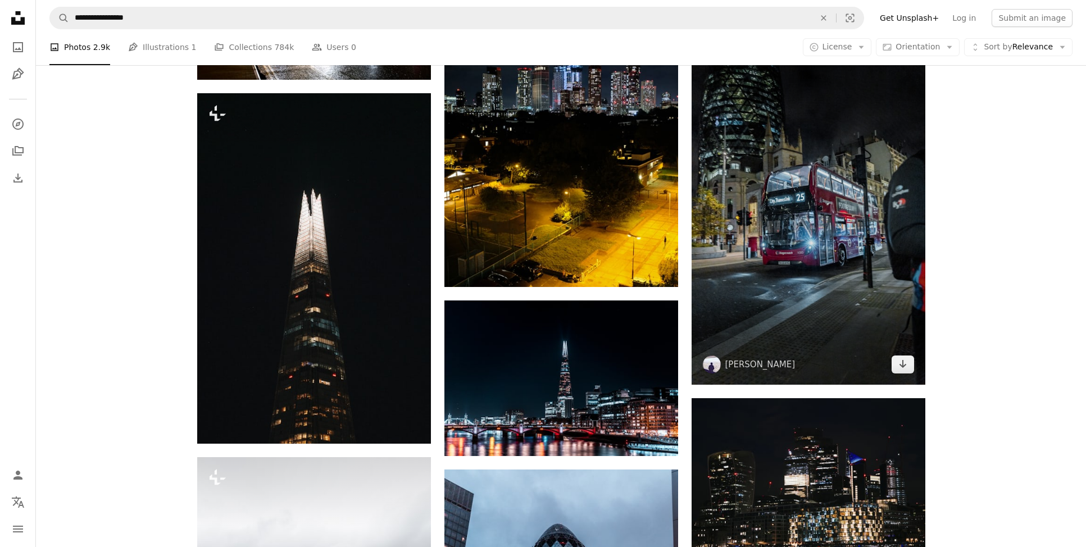
click at [760, 311] on img at bounding box center [808, 209] width 234 height 350
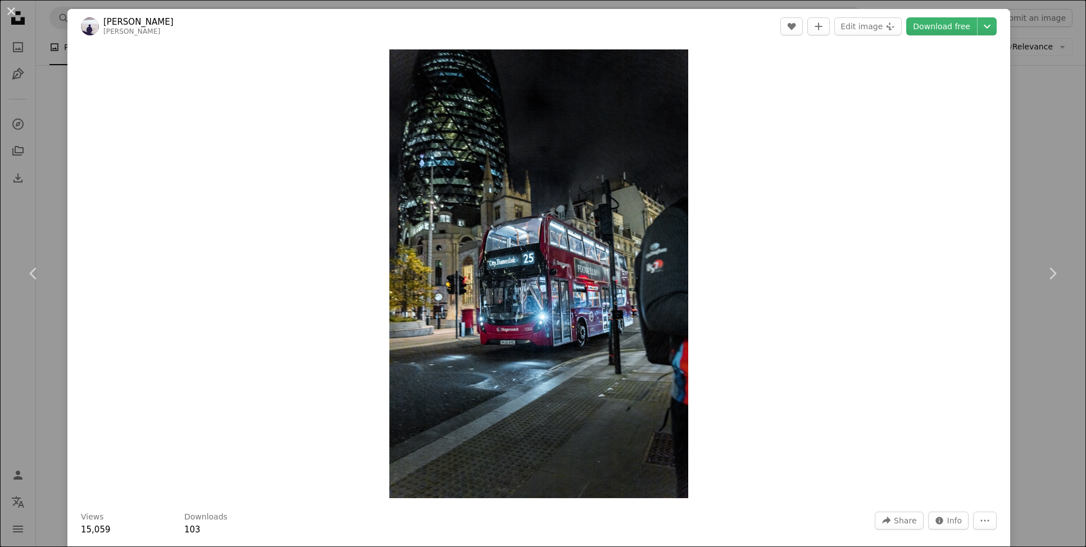
drag, startPoint x: 1055, startPoint y: 91, endPoint x: 1038, endPoint y: 94, distance: 17.1
click at [1055, 91] on div "An X shape Chevron left Chevron right [PERSON_NAME] charlielarkman A heart A pl…" at bounding box center [543, 273] width 1086 height 547
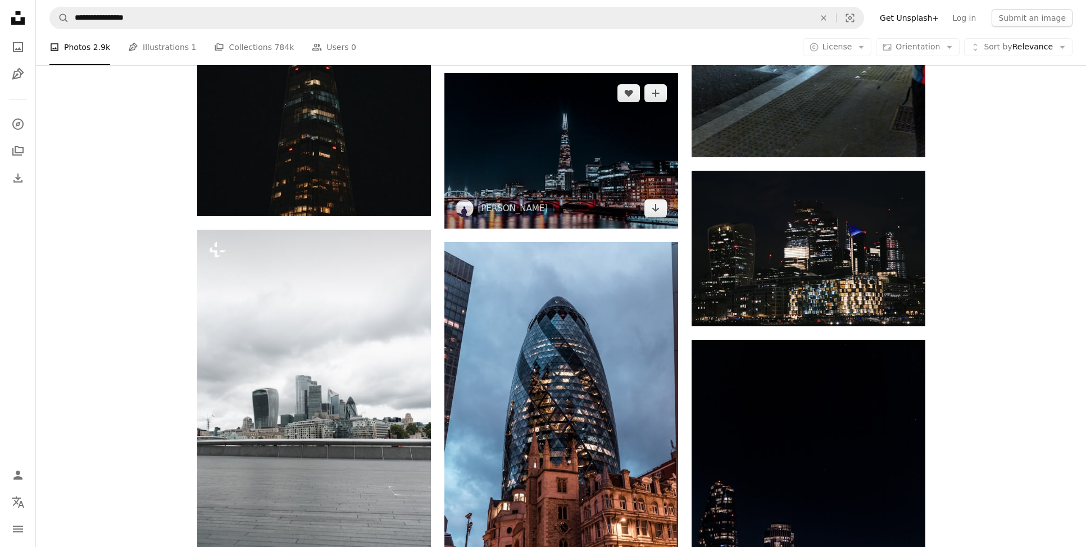
scroll to position [3219, 0]
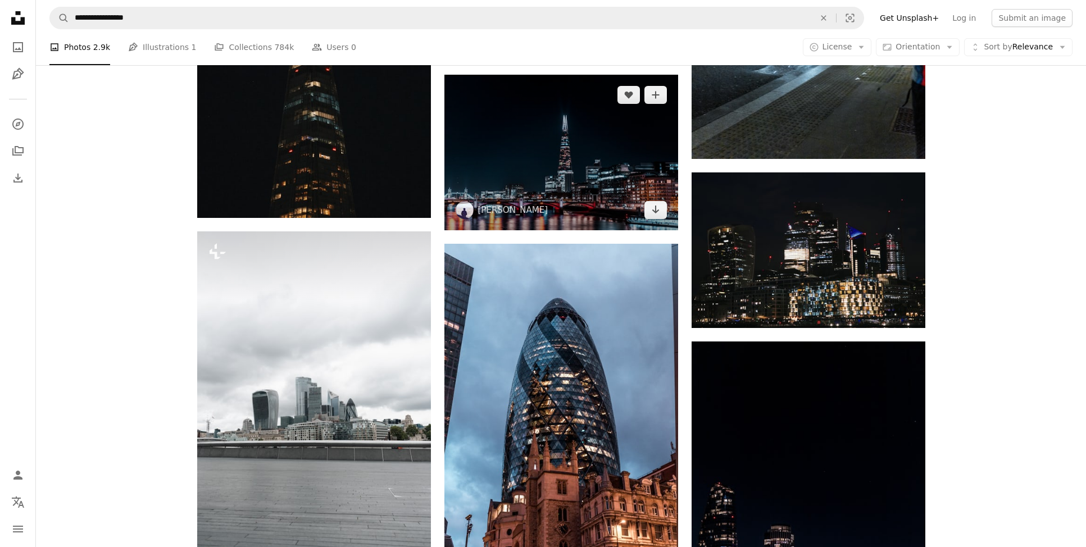
click at [618, 179] on img at bounding box center [561, 153] width 234 height 156
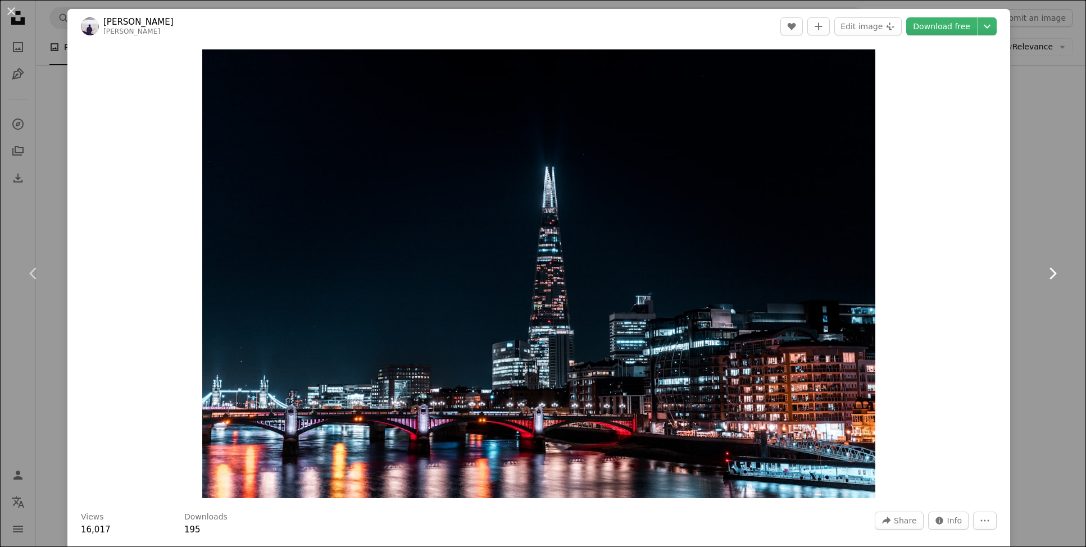
click at [1051, 271] on icon "Chevron right" at bounding box center [1052, 274] width 18 height 18
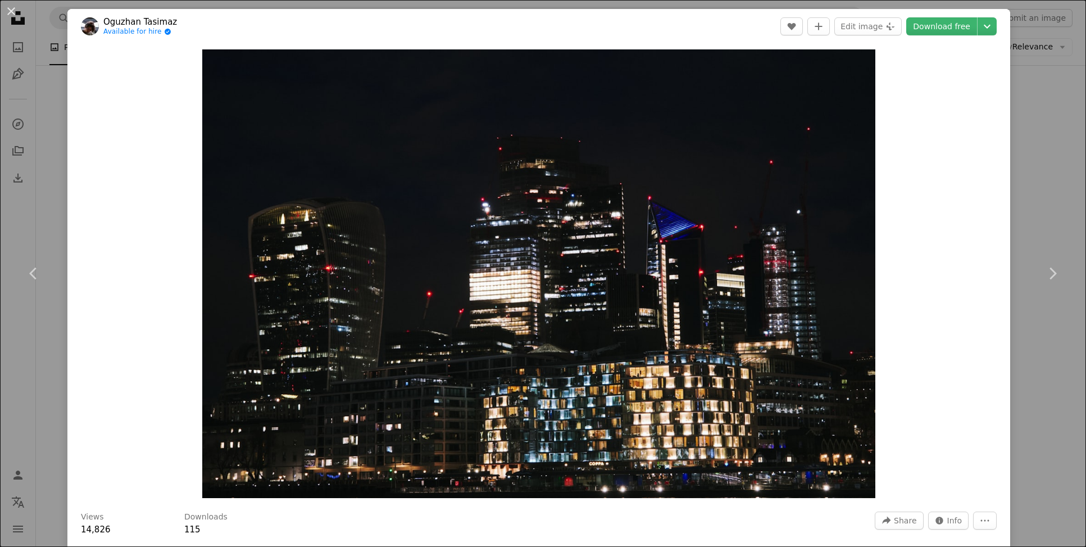
click at [1059, 86] on div "An X shape Chevron left Chevron right Oguzhan Tasimaz Available for hire A chec…" at bounding box center [543, 273] width 1086 height 547
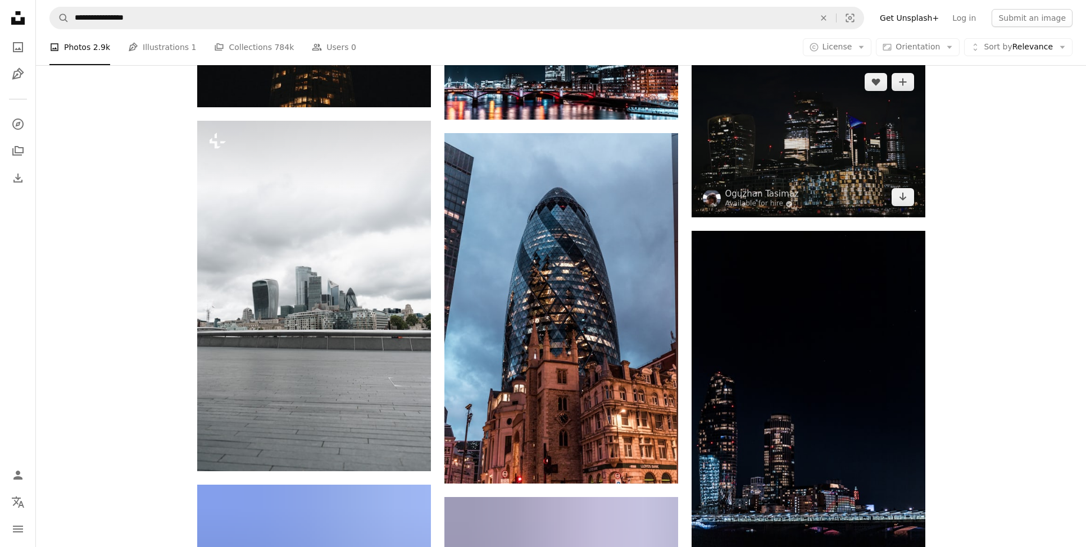
scroll to position [3328, 0]
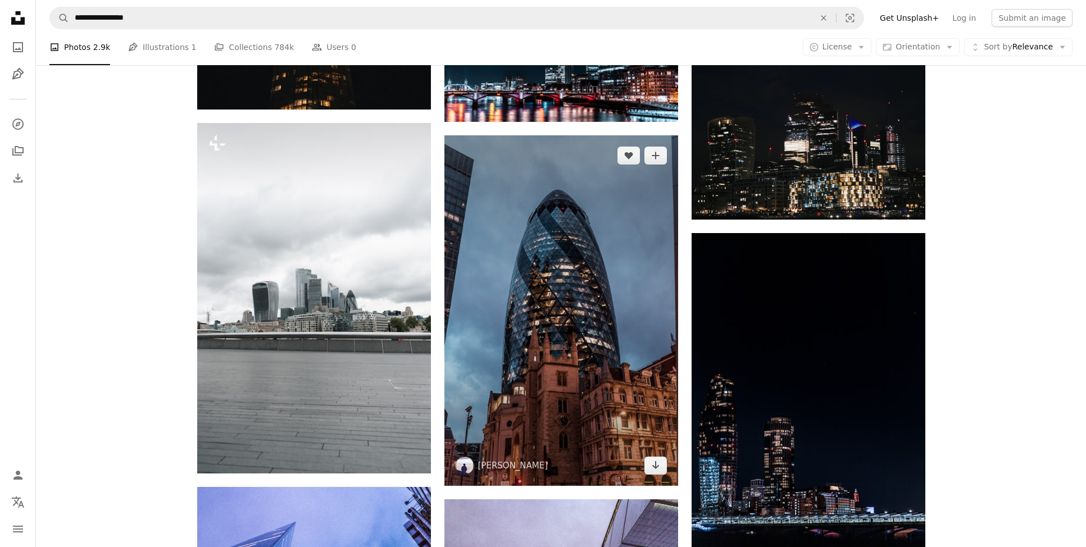
click at [649, 221] on img at bounding box center [561, 310] width 234 height 350
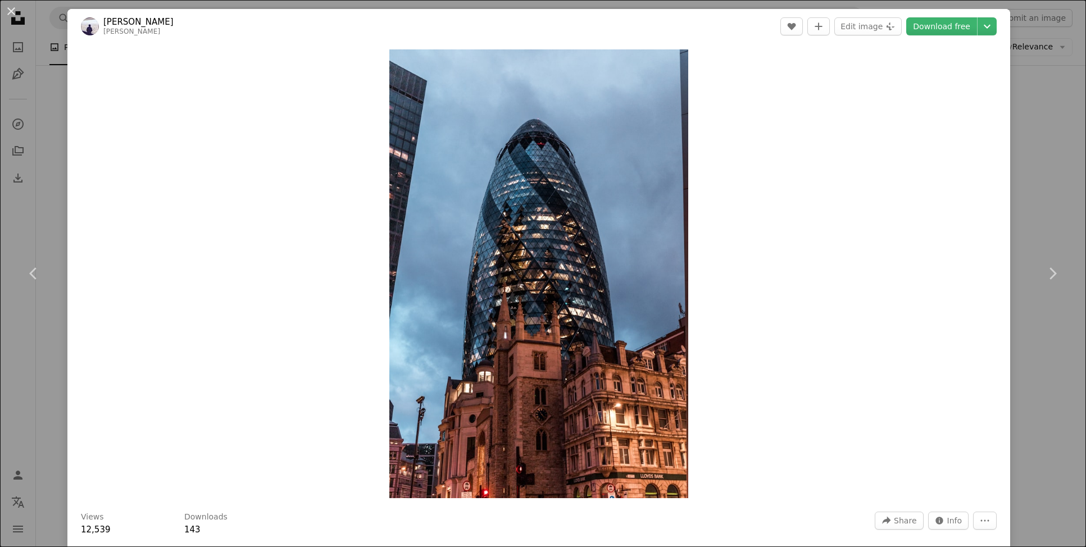
click at [44, 72] on div "An X shape Chevron left Chevron right [PERSON_NAME] charlielarkman A heart A pl…" at bounding box center [543, 273] width 1086 height 547
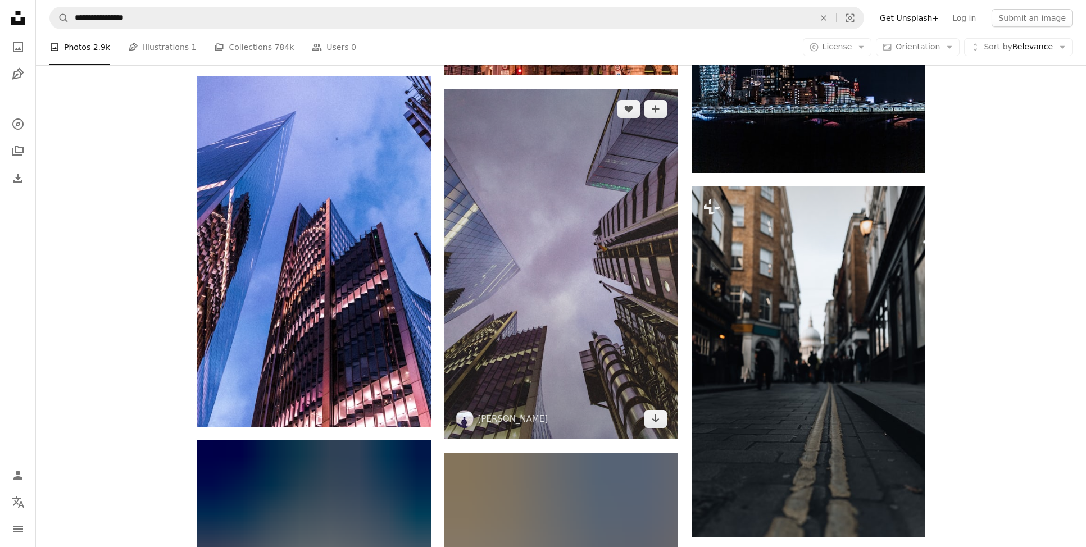
scroll to position [3736, 0]
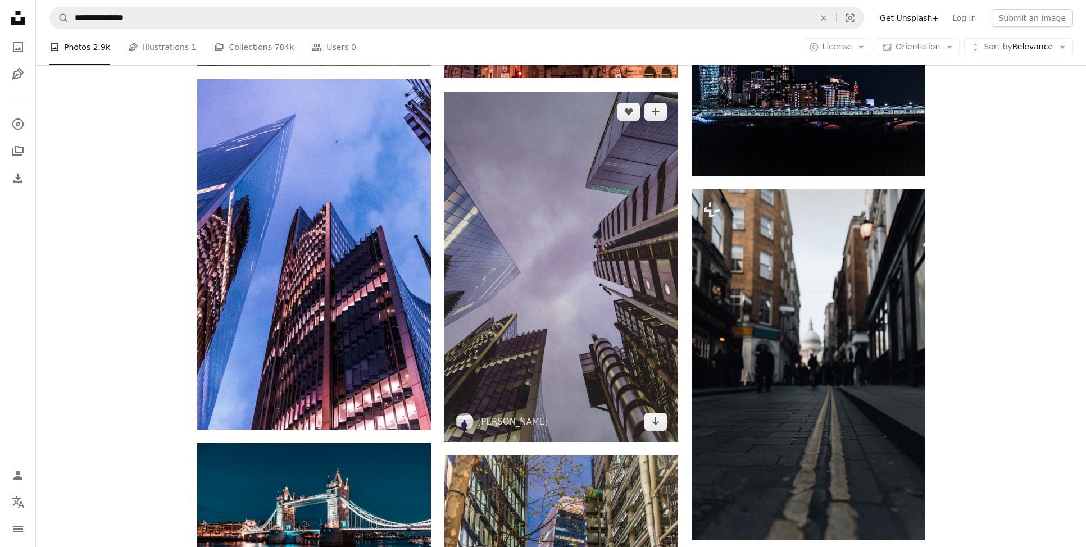
click at [589, 295] on img at bounding box center [561, 267] width 234 height 350
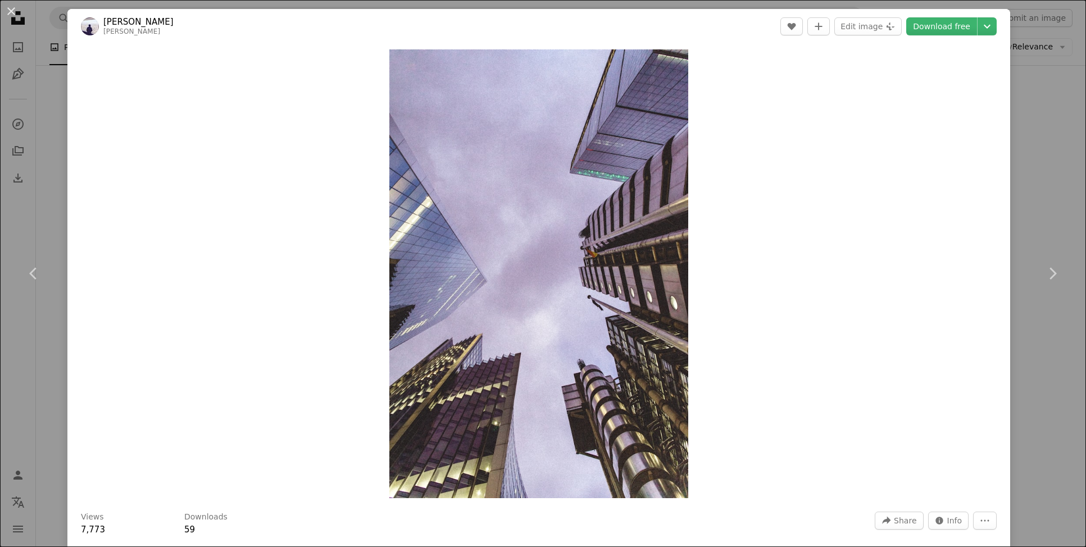
click at [46, 93] on div "An X shape Chevron left Chevron right [PERSON_NAME] charlielarkman A heart A pl…" at bounding box center [543, 273] width 1086 height 547
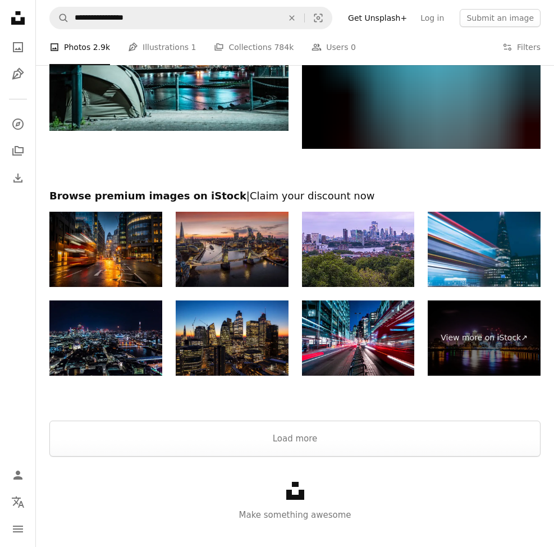
scroll to position [8695, 0]
